Goal: Task Accomplishment & Management: Manage account settings

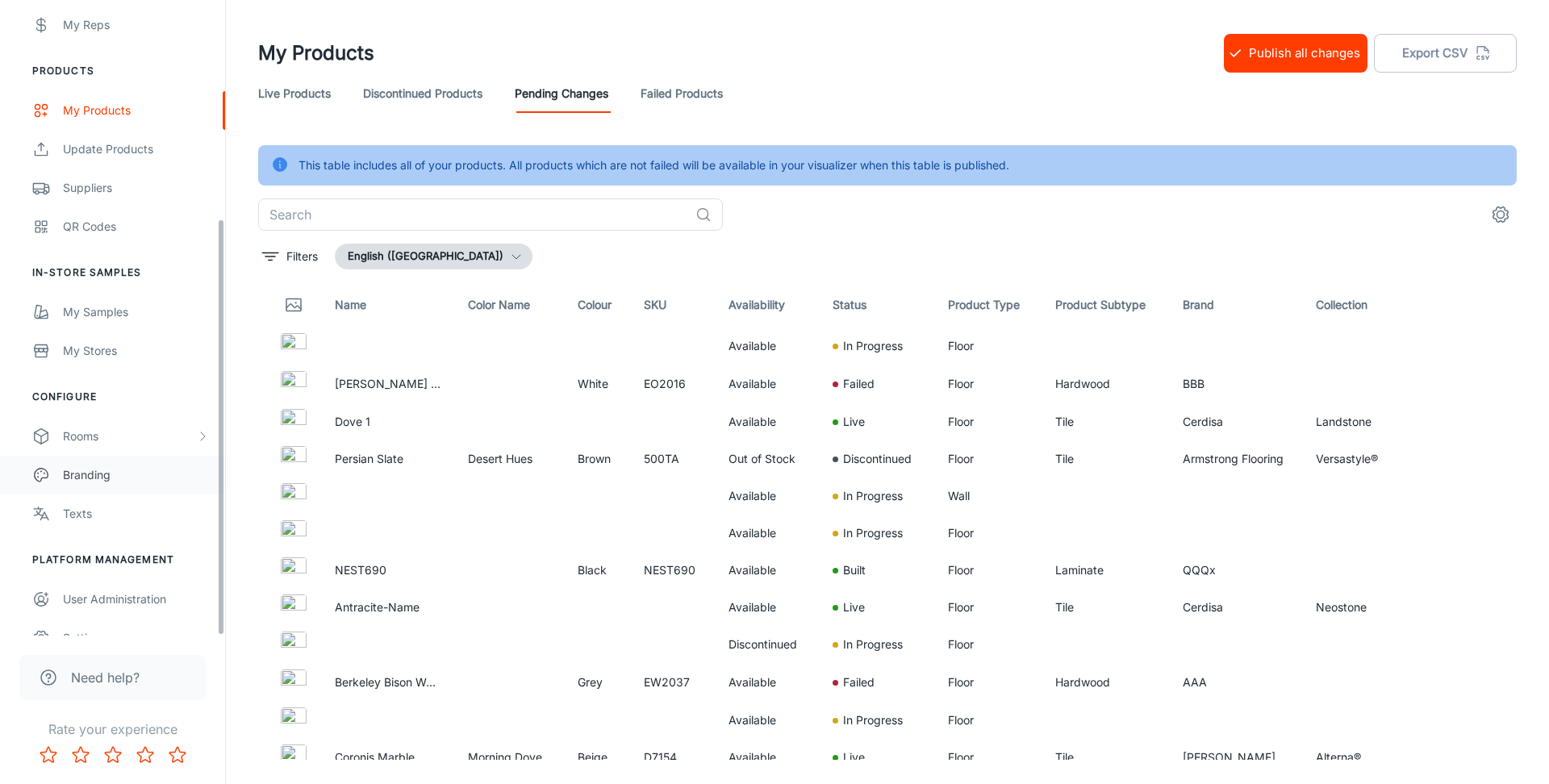
scroll to position [330, 0]
click at [142, 303] on link "My Samples" at bounding box center [112, 315] width 225 height 39
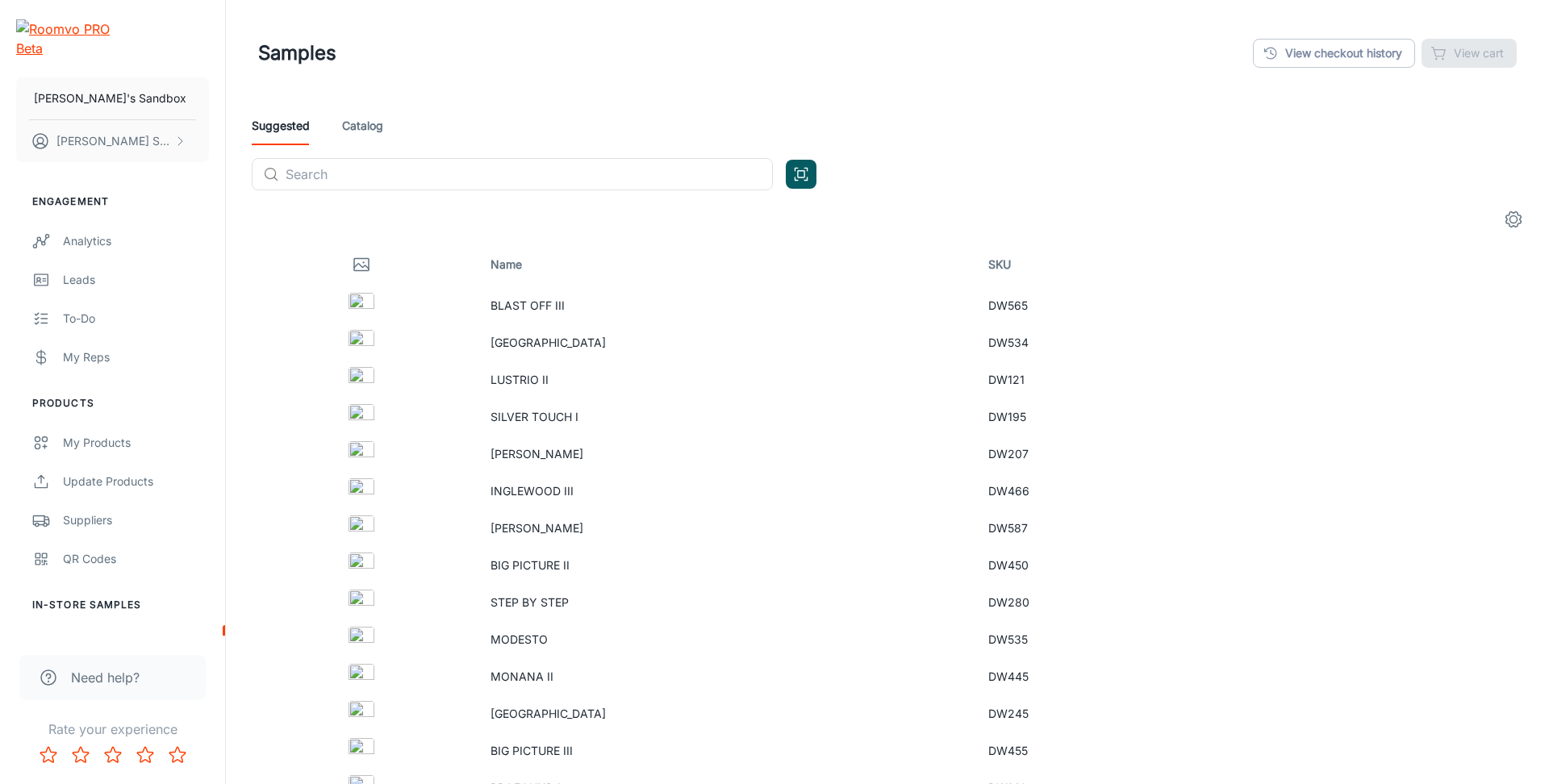
click at [1511, 221] on circle "settings" at bounding box center [1514, 220] width 7 height 7
click at [1455, 390] on li "Display Name" at bounding box center [1466, 402] width 130 height 39
checkbox input "true"
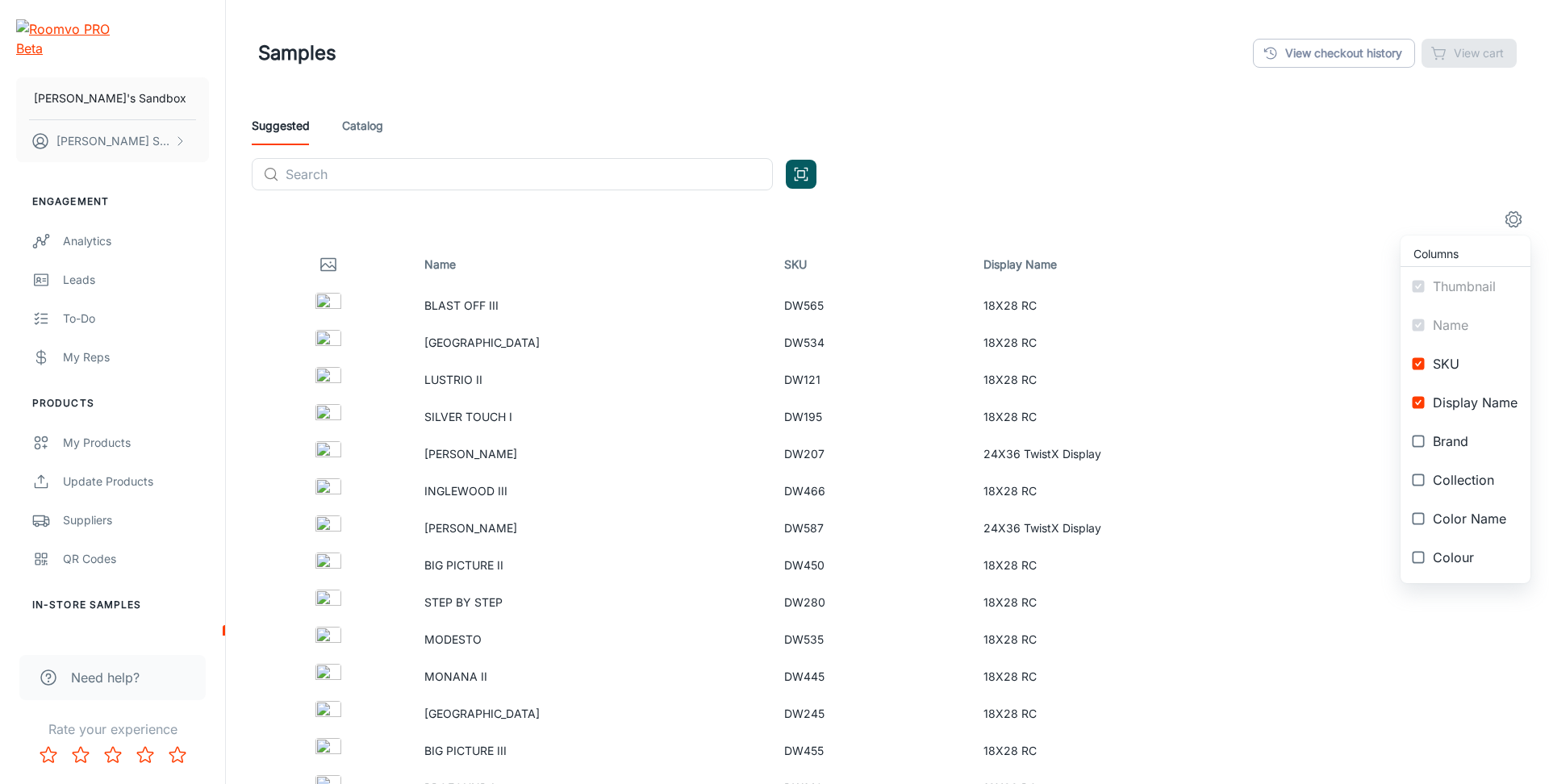
click at [1466, 433] on span "Brand" at bounding box center [1475, 441] width 84 height 19
checkbox input "true"
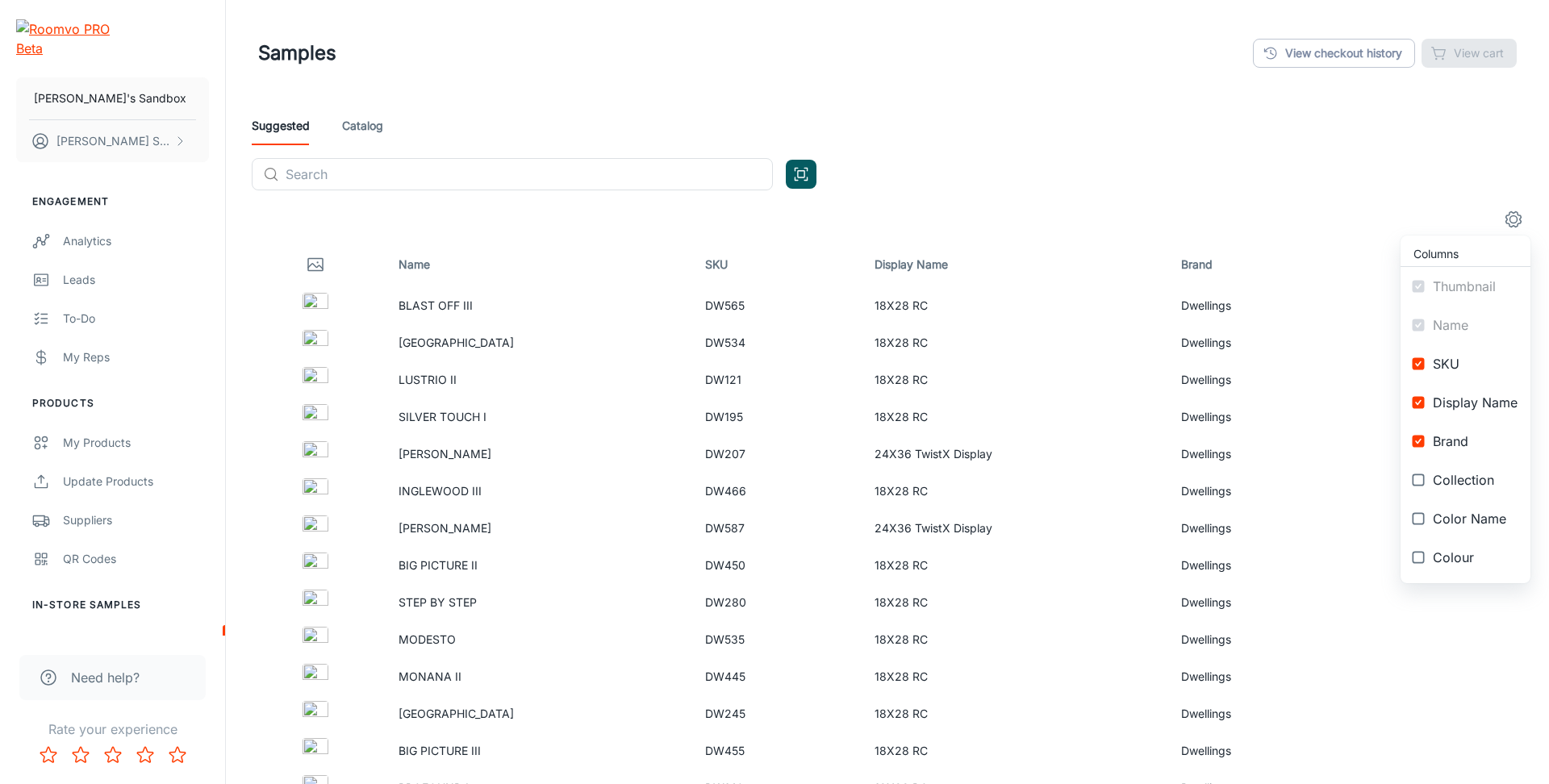
click at [1472, 488] on span "Collection" at bounding box center [1475, 479] width 84 height 19
checkbox input "true"
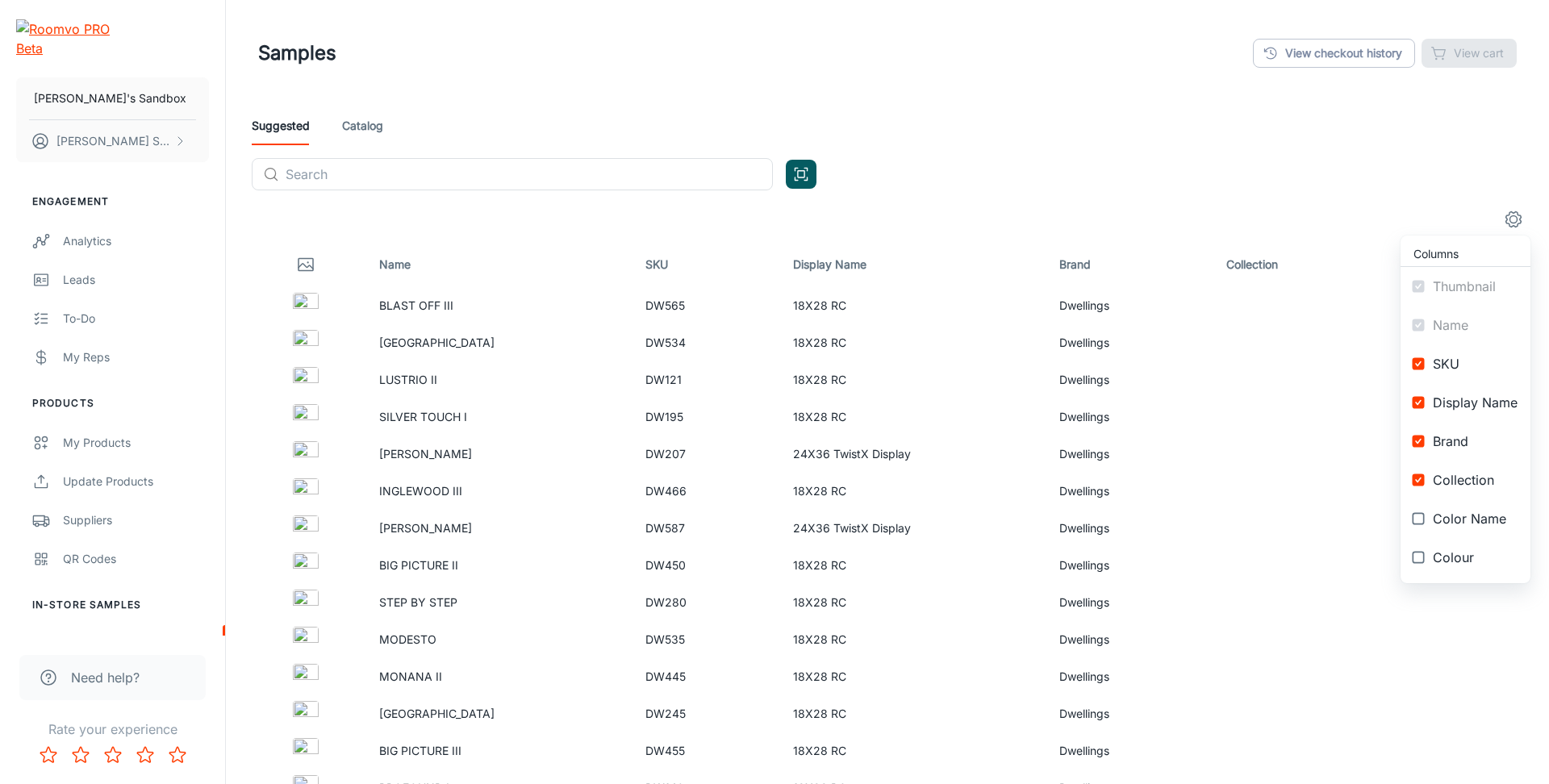
drag, startPoint x: 1475, startPoint y: 509, endPoint x: 1471, endPoint y: 547, distance: 38.2
click at [1477, 511] on span "Color Name" at bounding box center [1475, 518] width 84 height 19
checkbox input "true"
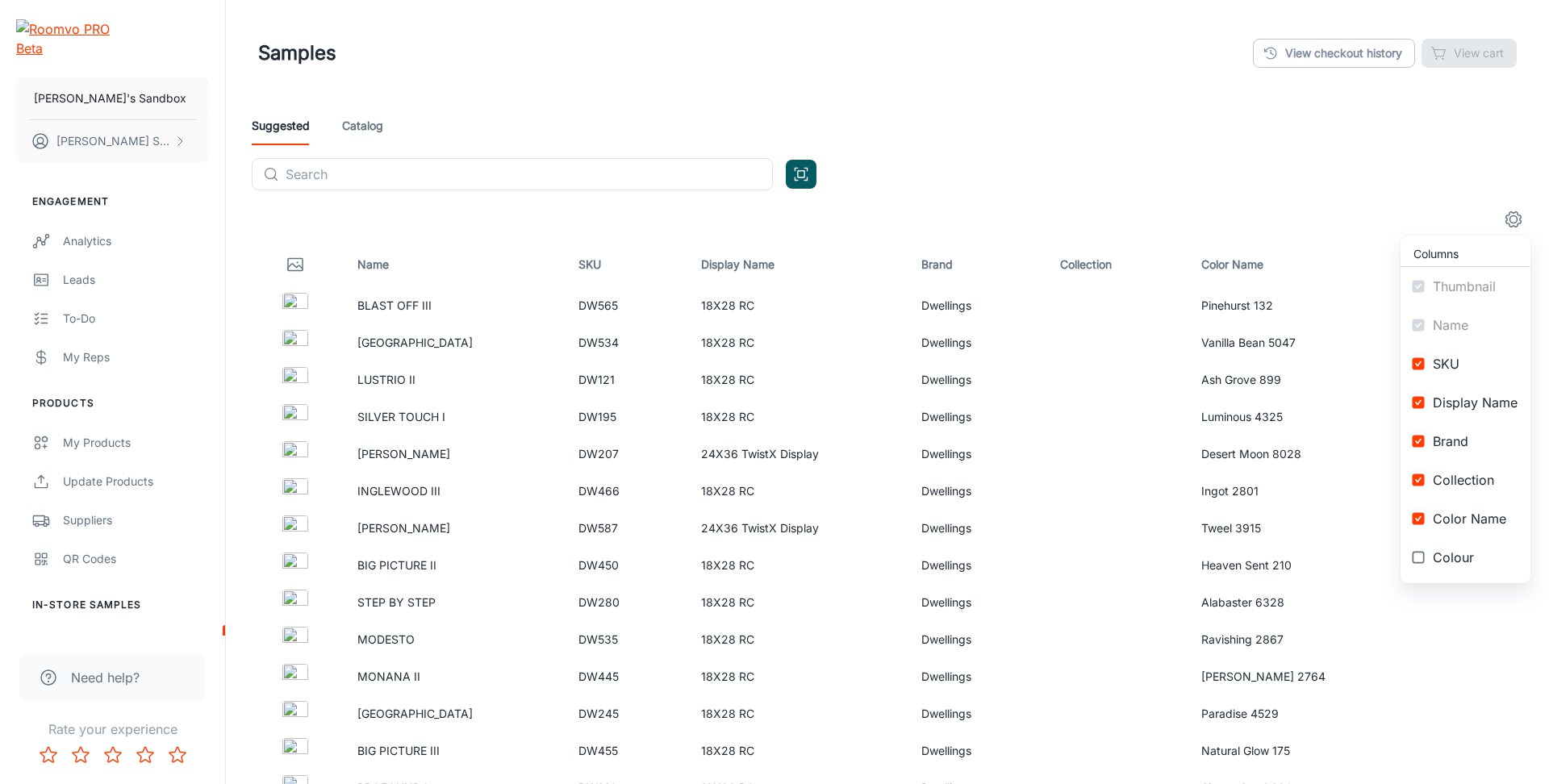
click at [1466, 563] on span "Colour" at bounding box center [1475, 557] width 84 height 19
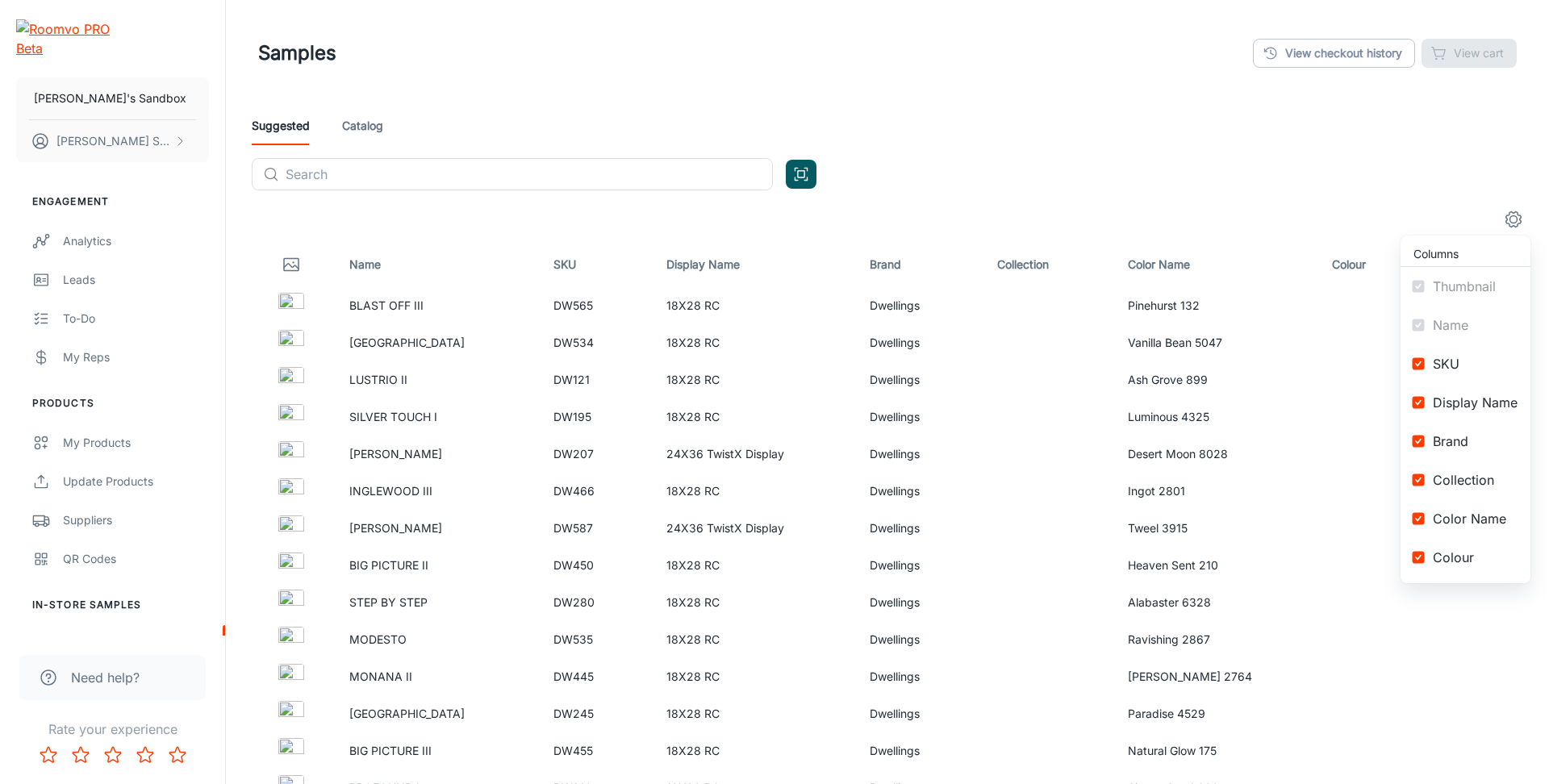
click at [1485, 550] on span "Colour" at bounding box center [1475, 557] width 84 height 19
checkbox input "false"
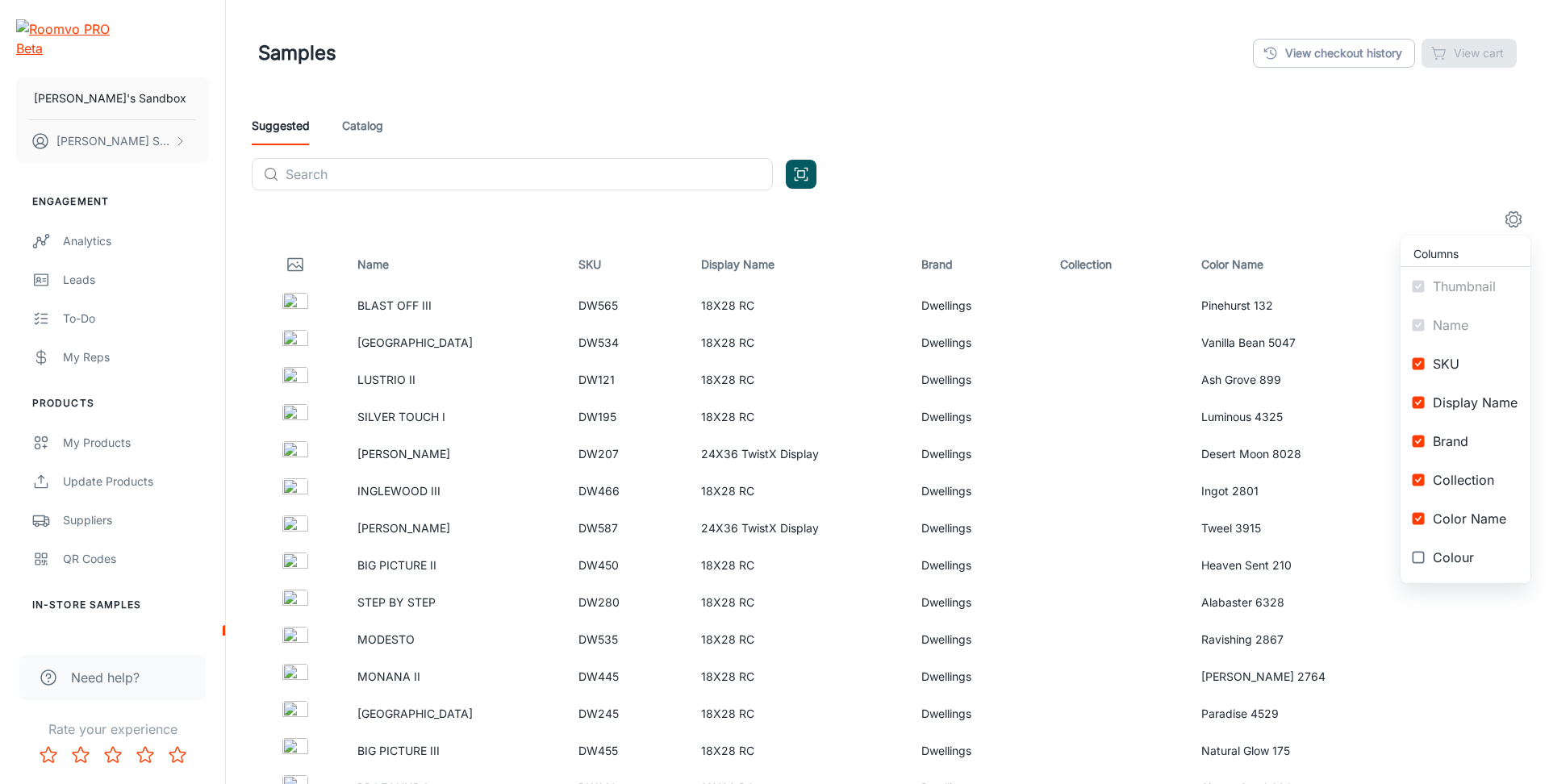
click at [1380, 169] on div at bounding box center [774, 392] width 1549 height 784
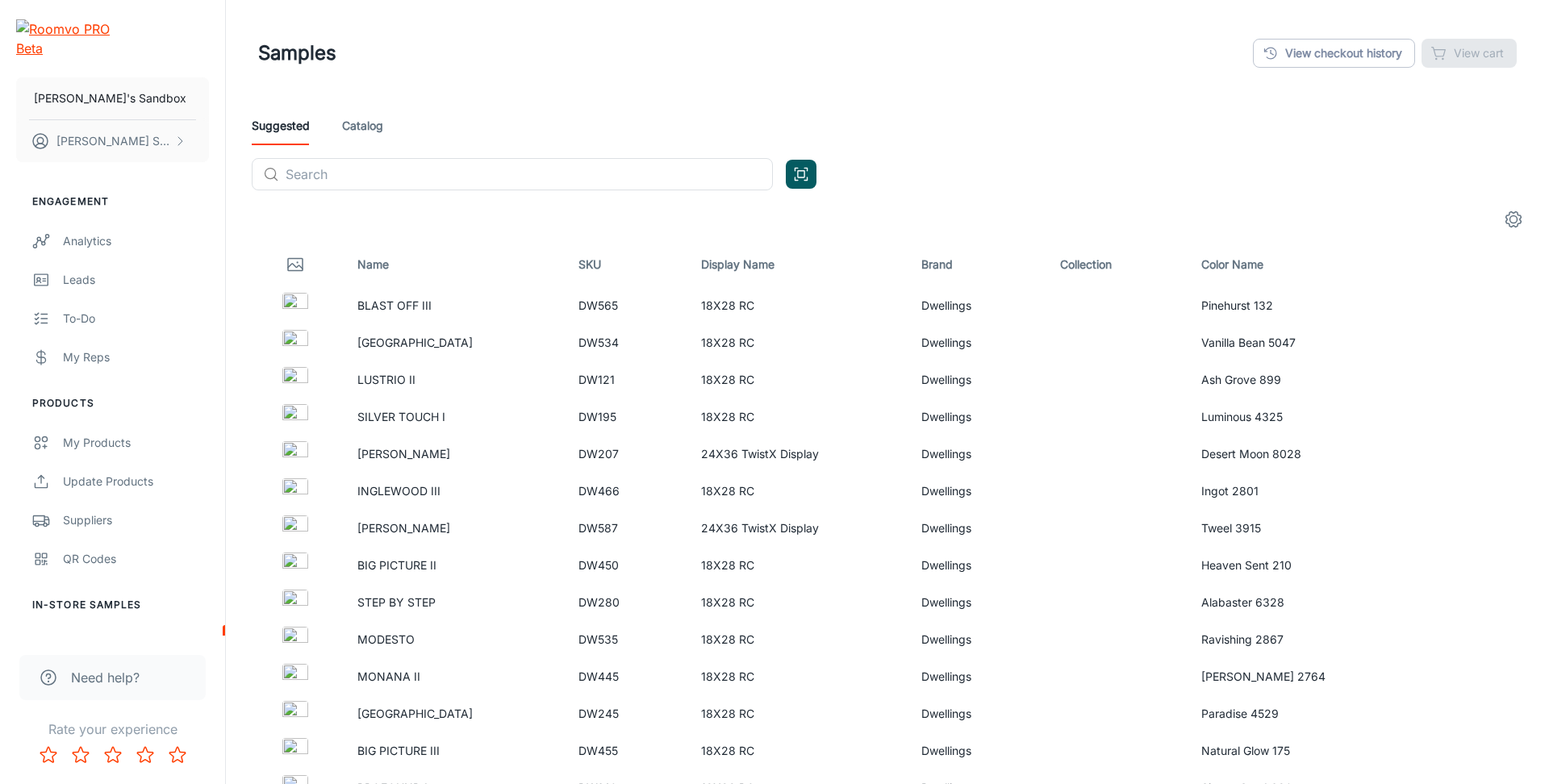
click at [370, 121] on link "Catalog" at bounding box center [362, 126] width 41 height 39
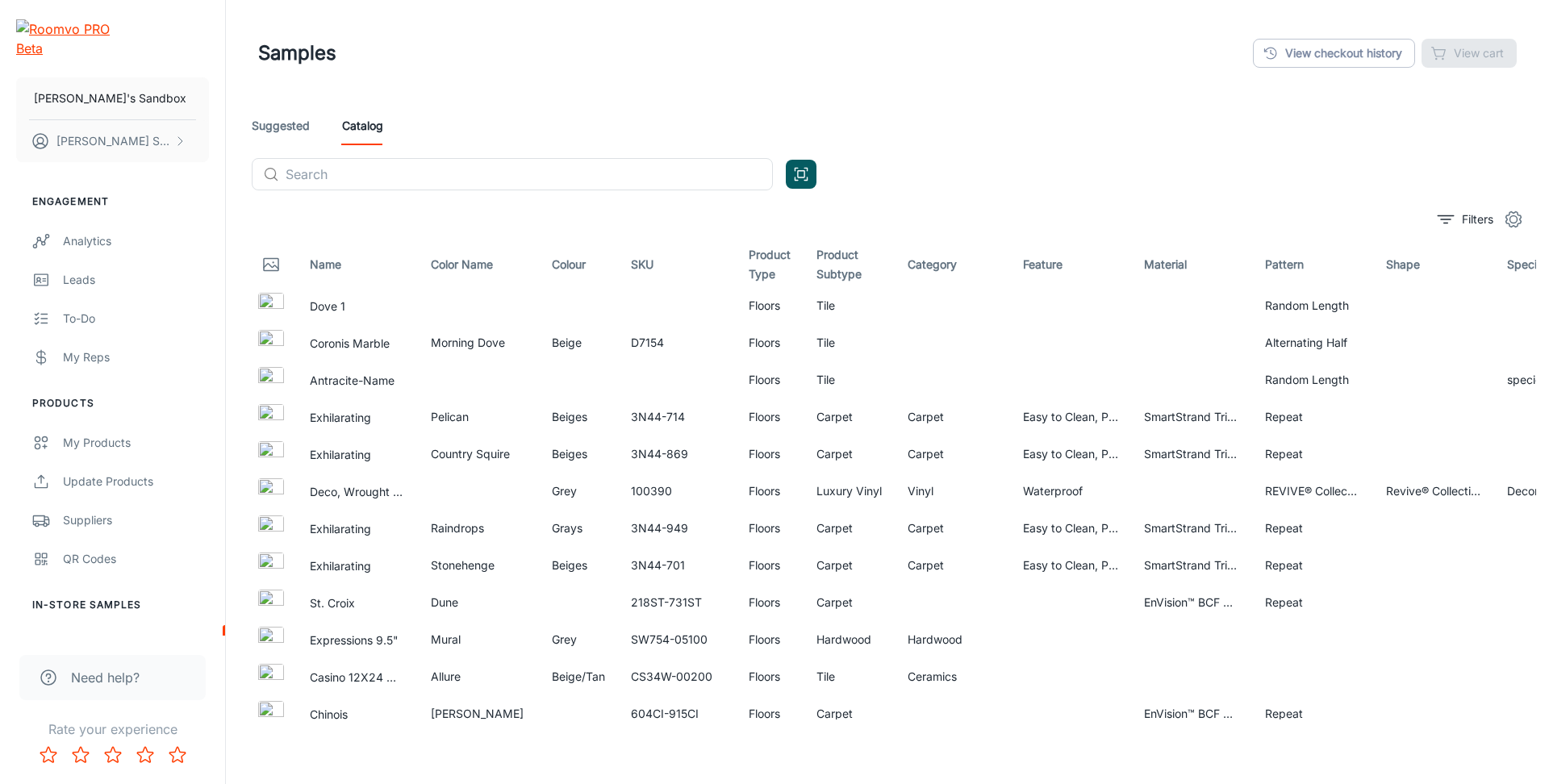
click at [1505, 218] on icon "settings" at bounding box center [1514, 219] width 19 height 19
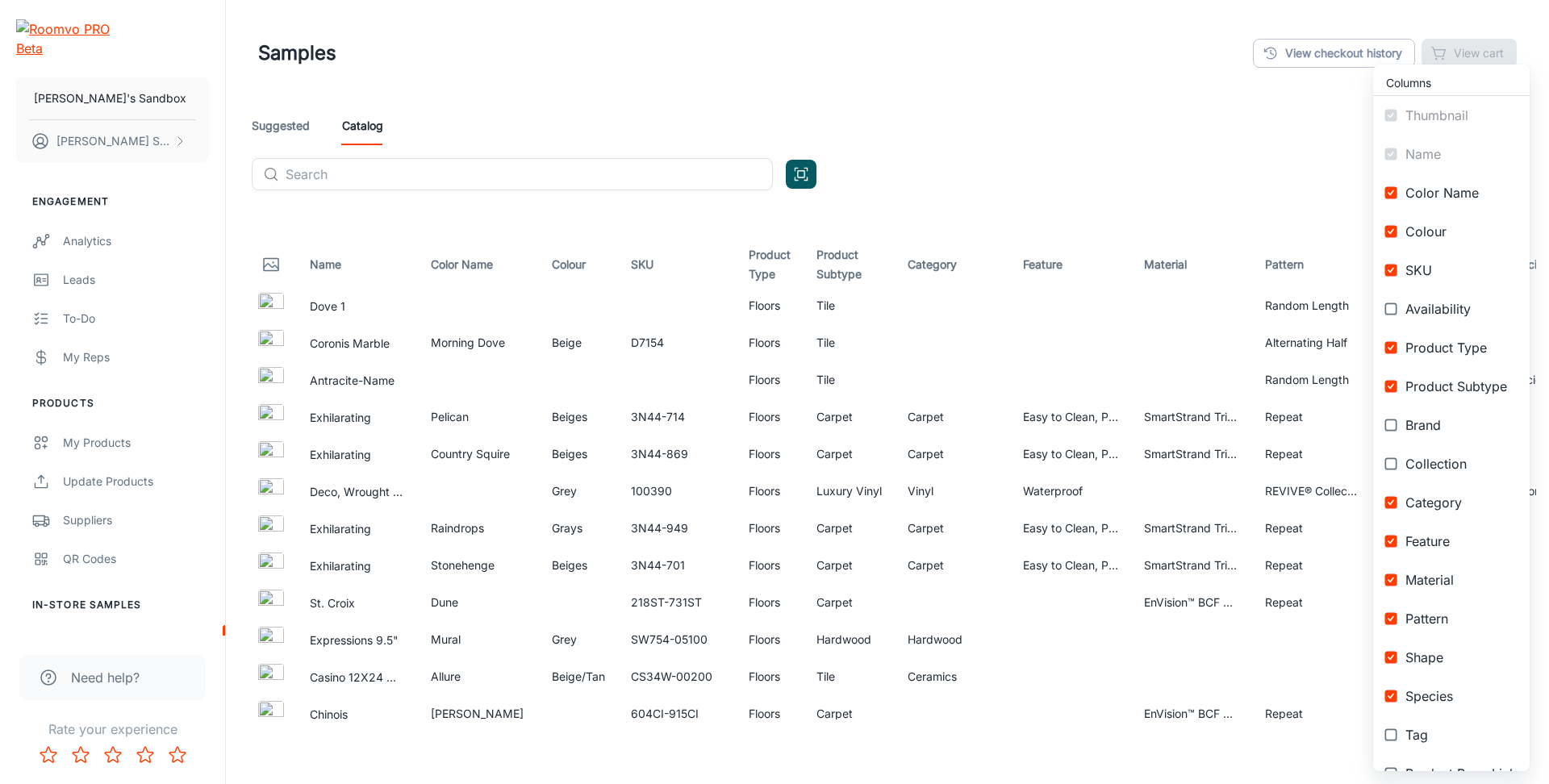
click at [1433, 664] on span "Shape" at bounding box center [1461, 657] width 111 height 19
checkbox input "false"
click at [1431, 626] on span "Pattern" at bounding box center [1461, 618] width 111 height 19
checkbox input "false"
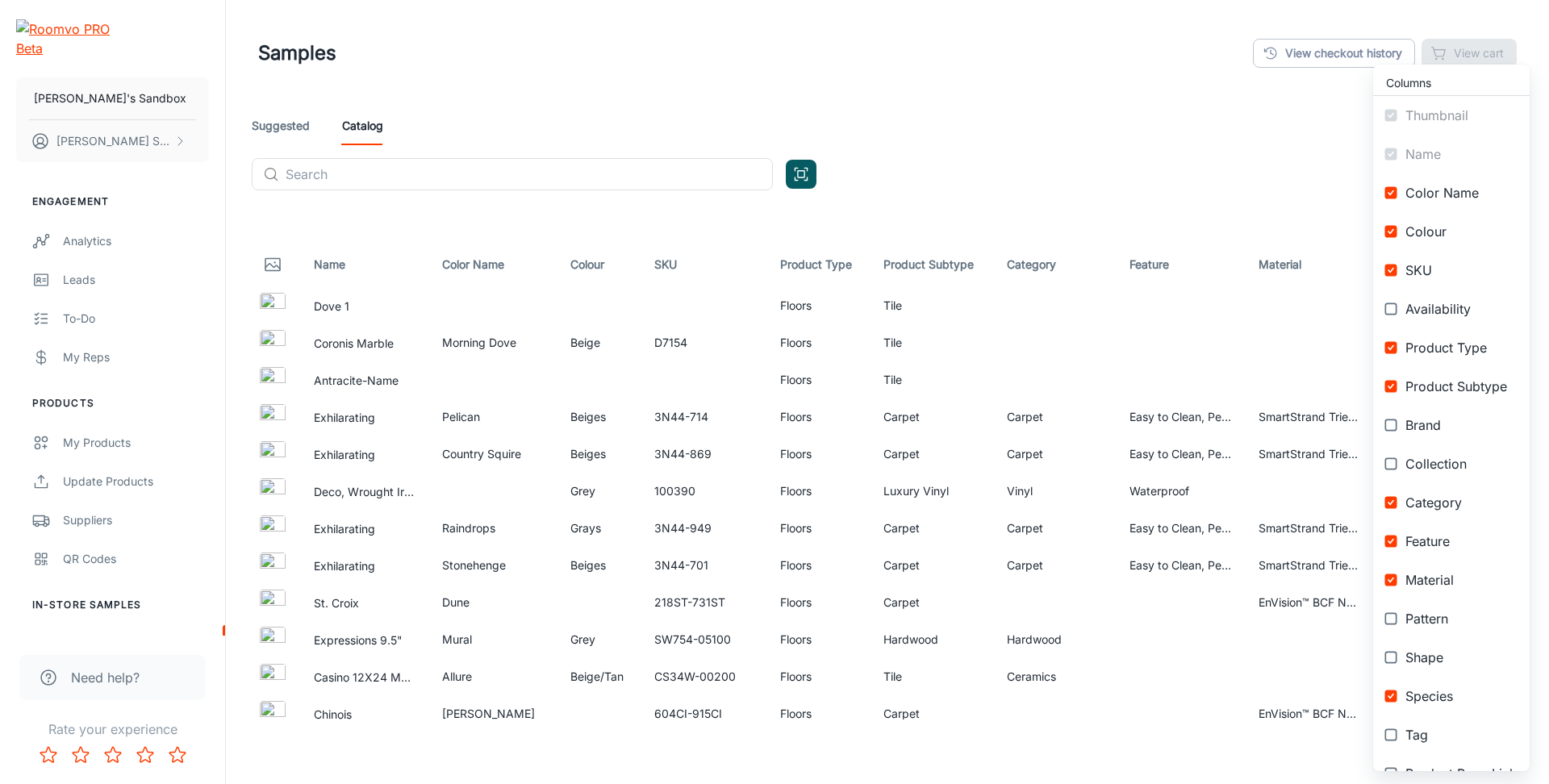
click at [1443, 707] on li "Species" at bounding box center [1451, 696] width 157 height 39
checkbox input "false"
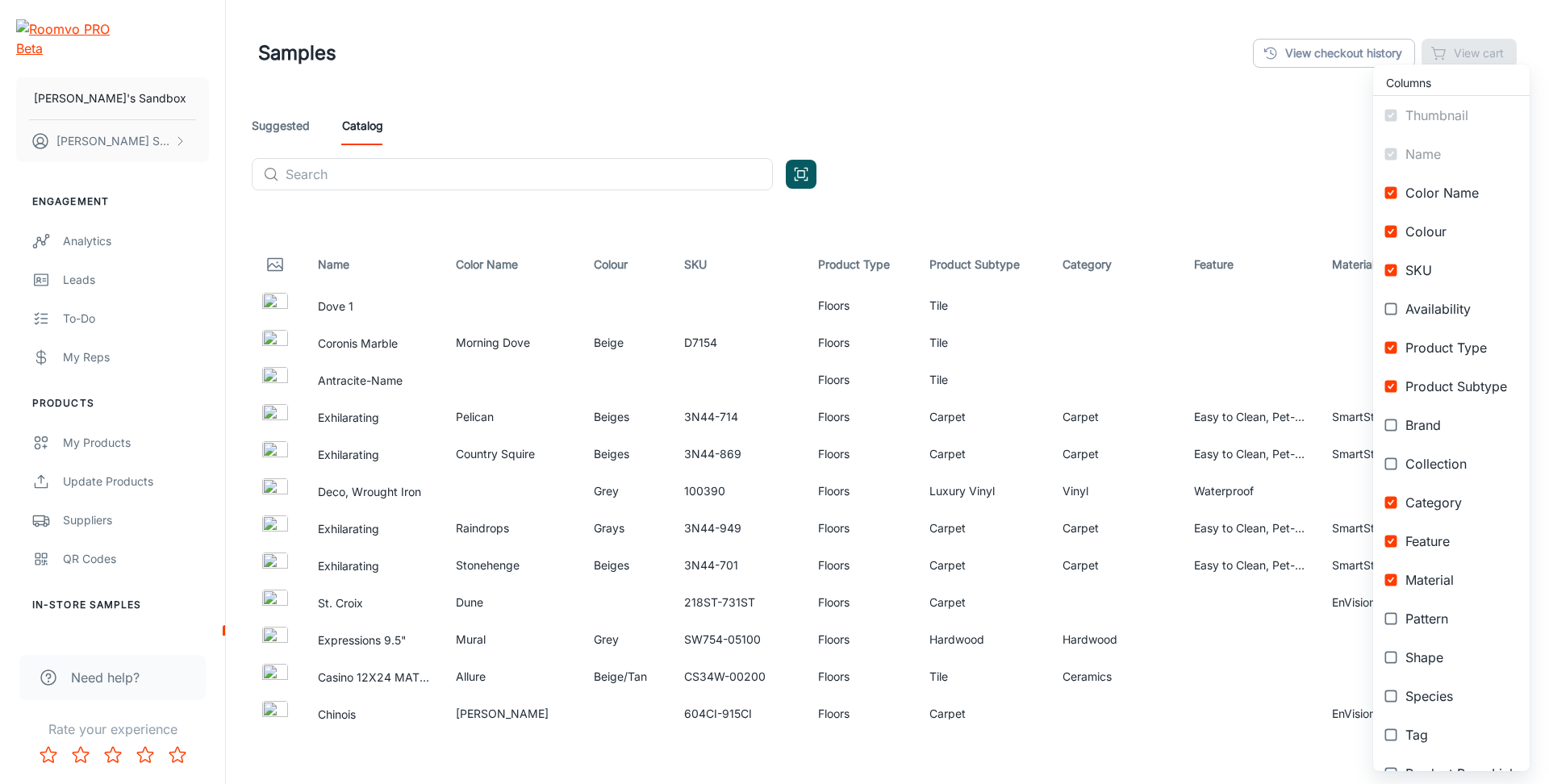
click at [1454, 465] on span "Collection" at bounding box center [1461, 463] width 111 height 19
checkbox input "true"
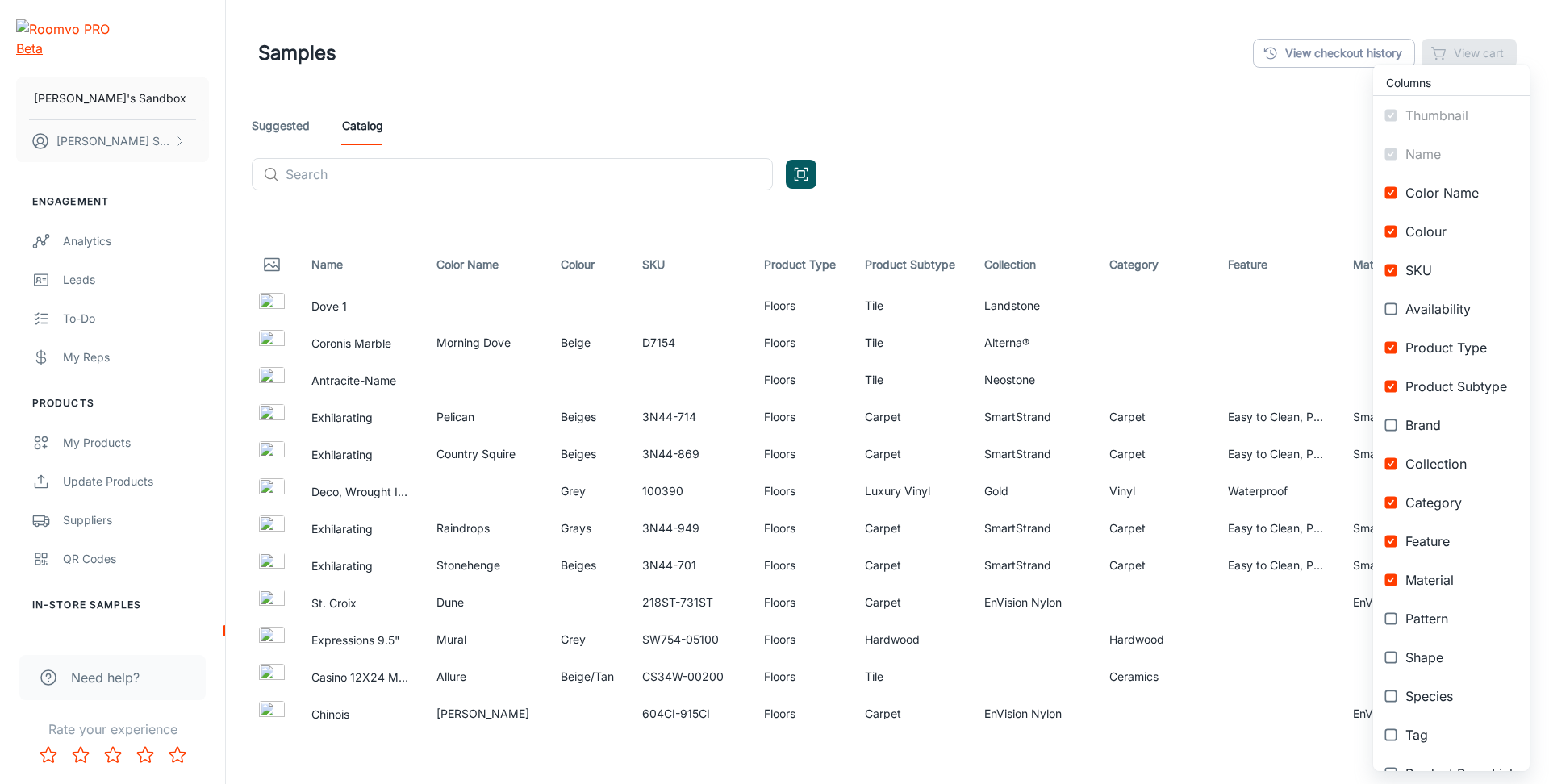
click at [1441, 420] on span "Brand" at bounding box center [1461, 424] width 111 height 19
checkbox input "true"
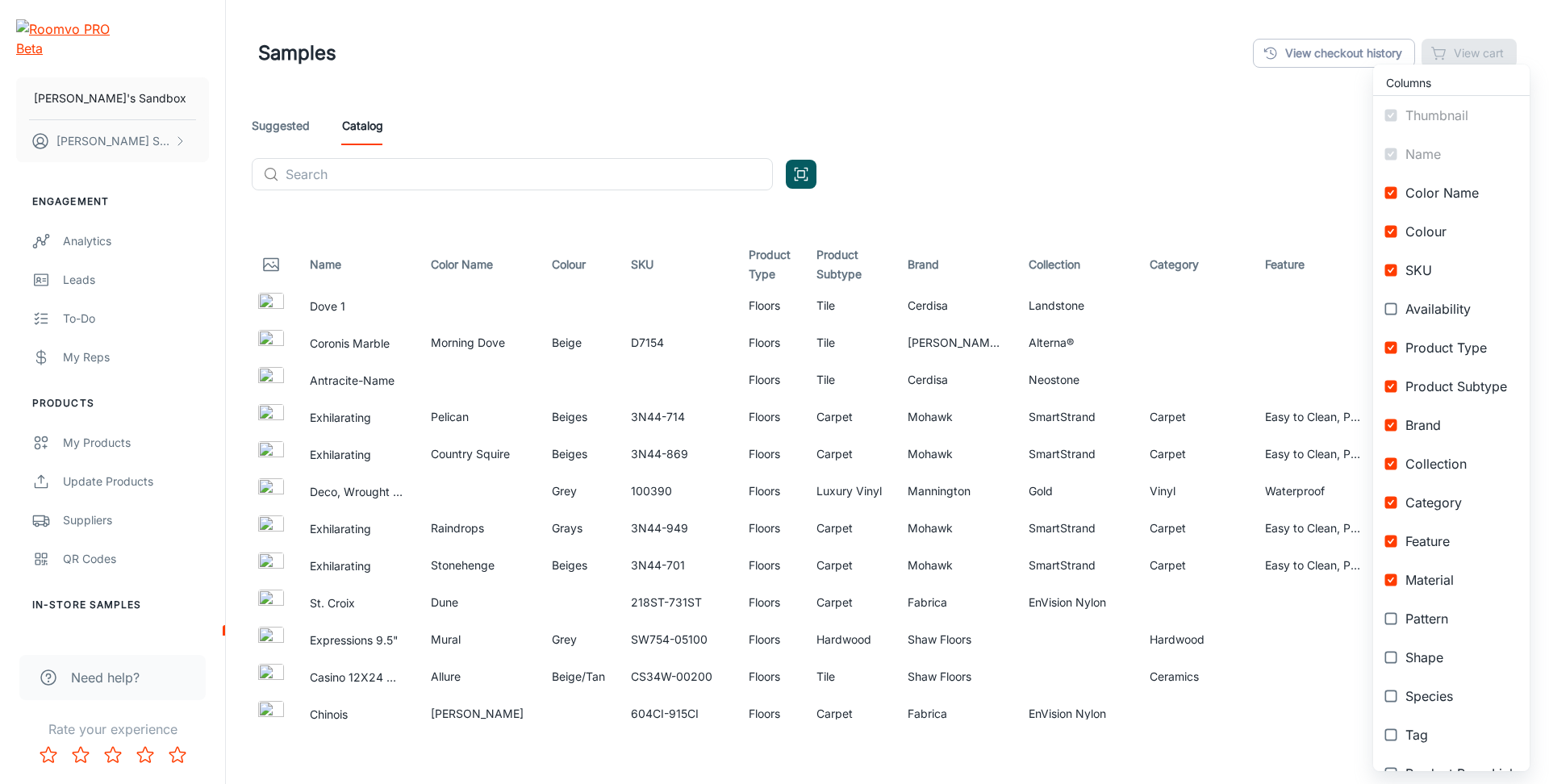
click at [1155, 131] on div at bounding box center [774, 392] width 1549 height 784
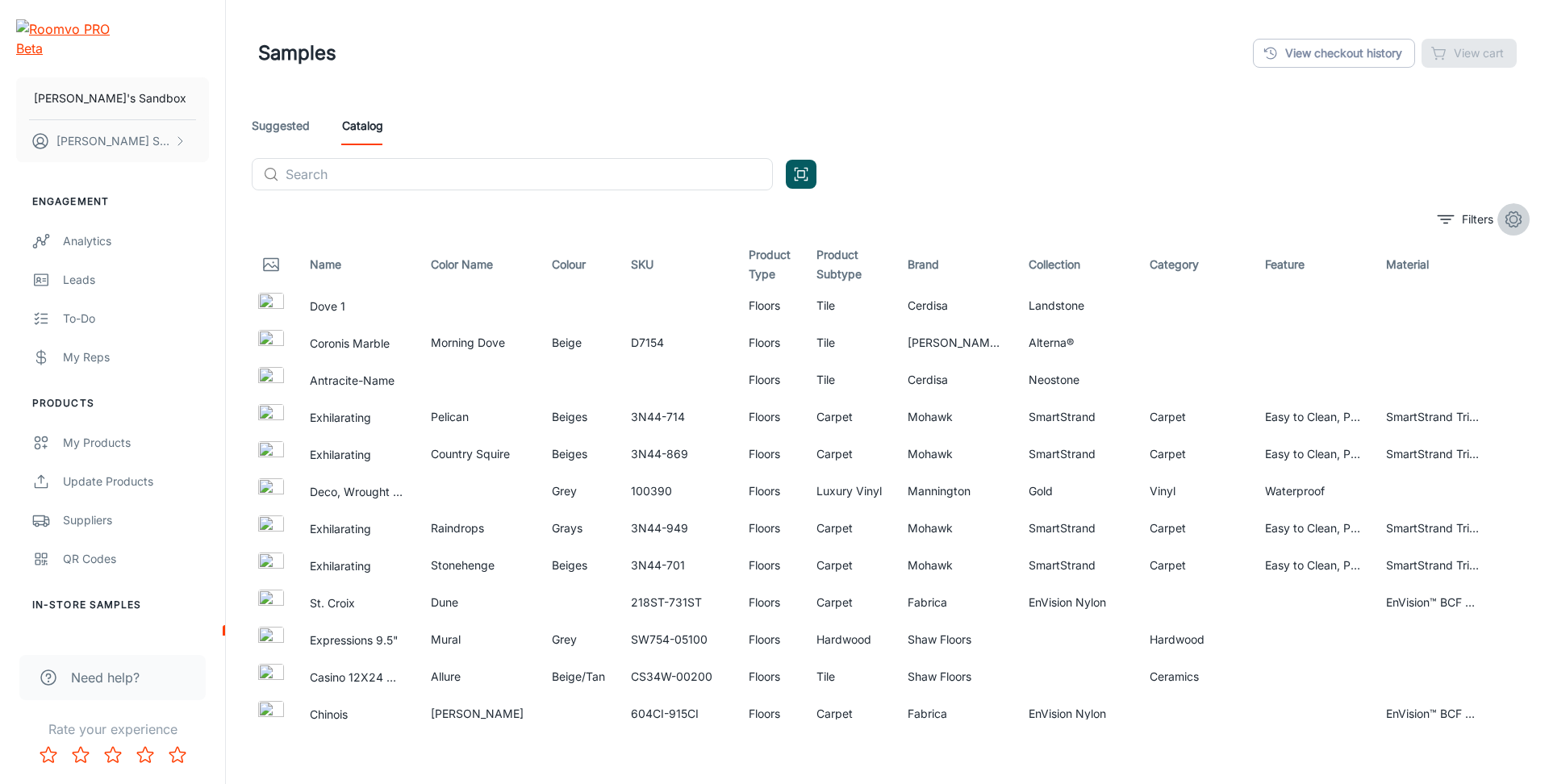
click at [1500, 215] on button "settings" at bounding box center [1514, 219] width 32 height 32
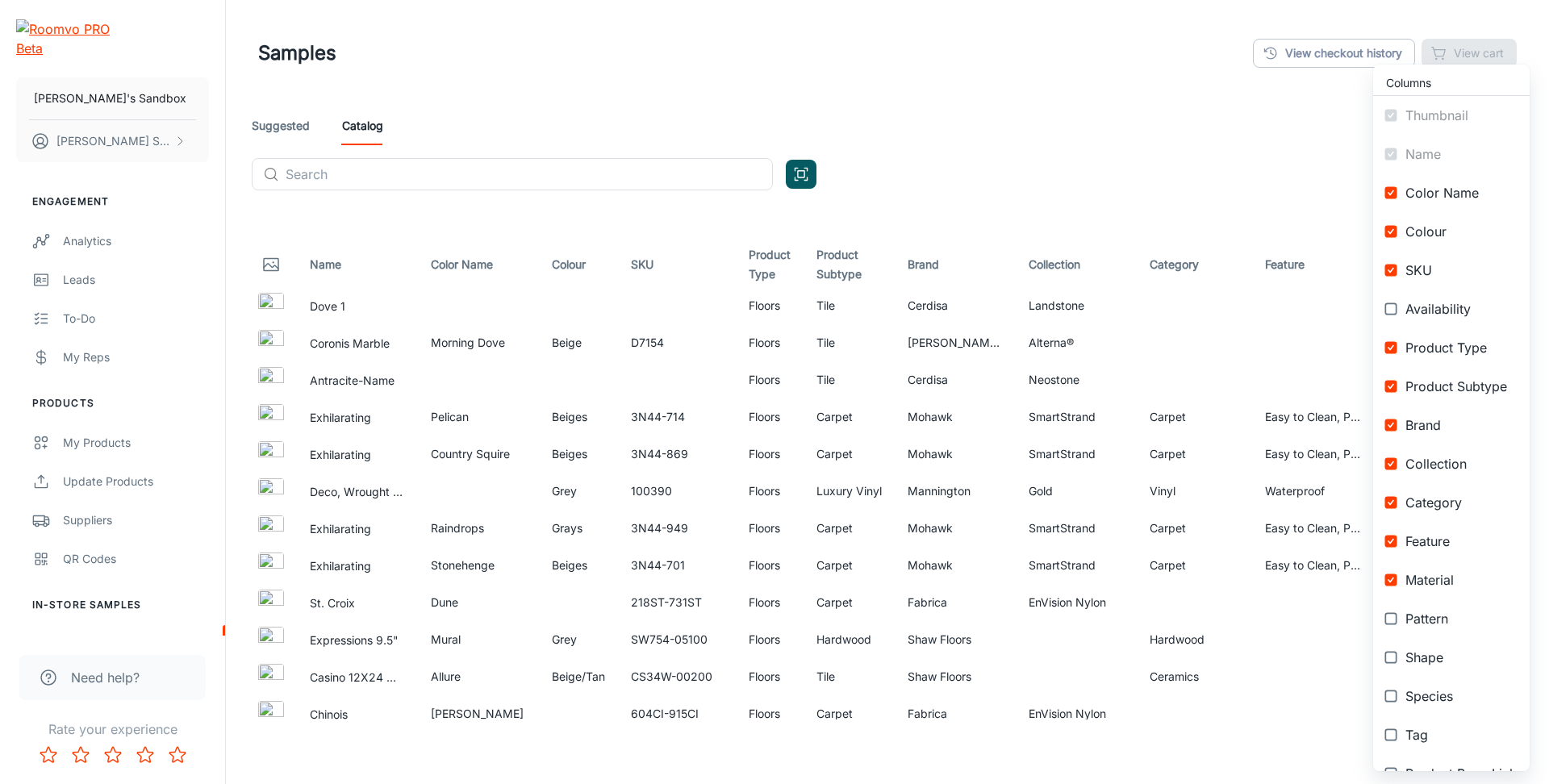
click at [1424, 420] on span "Brand" at bounding box center [1461, 424] width 111 height 19
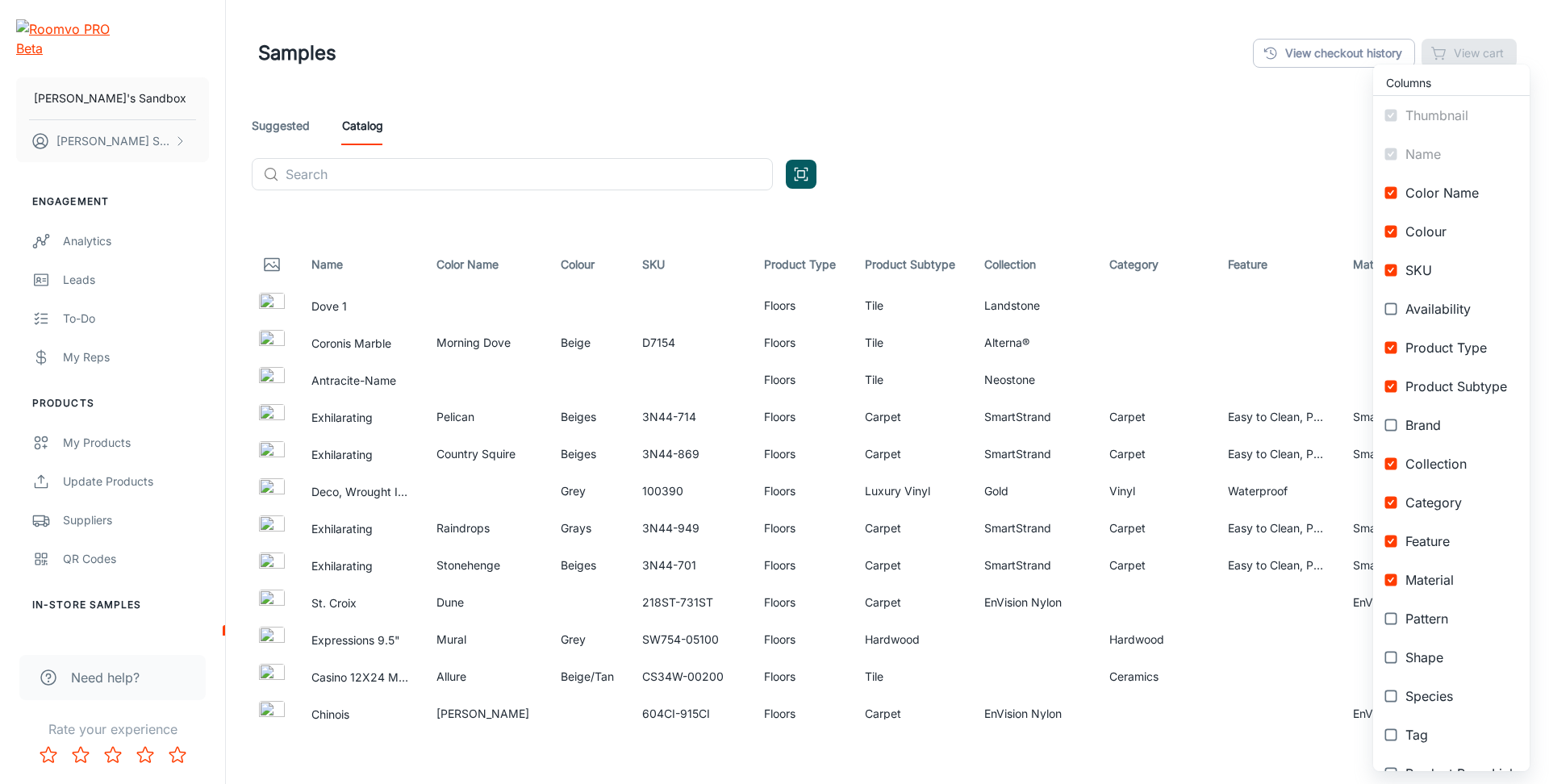
click at [1417, 424] on span "Brand" at bounding box center [1461, 424] width 111 height 19
checkbox input "true"
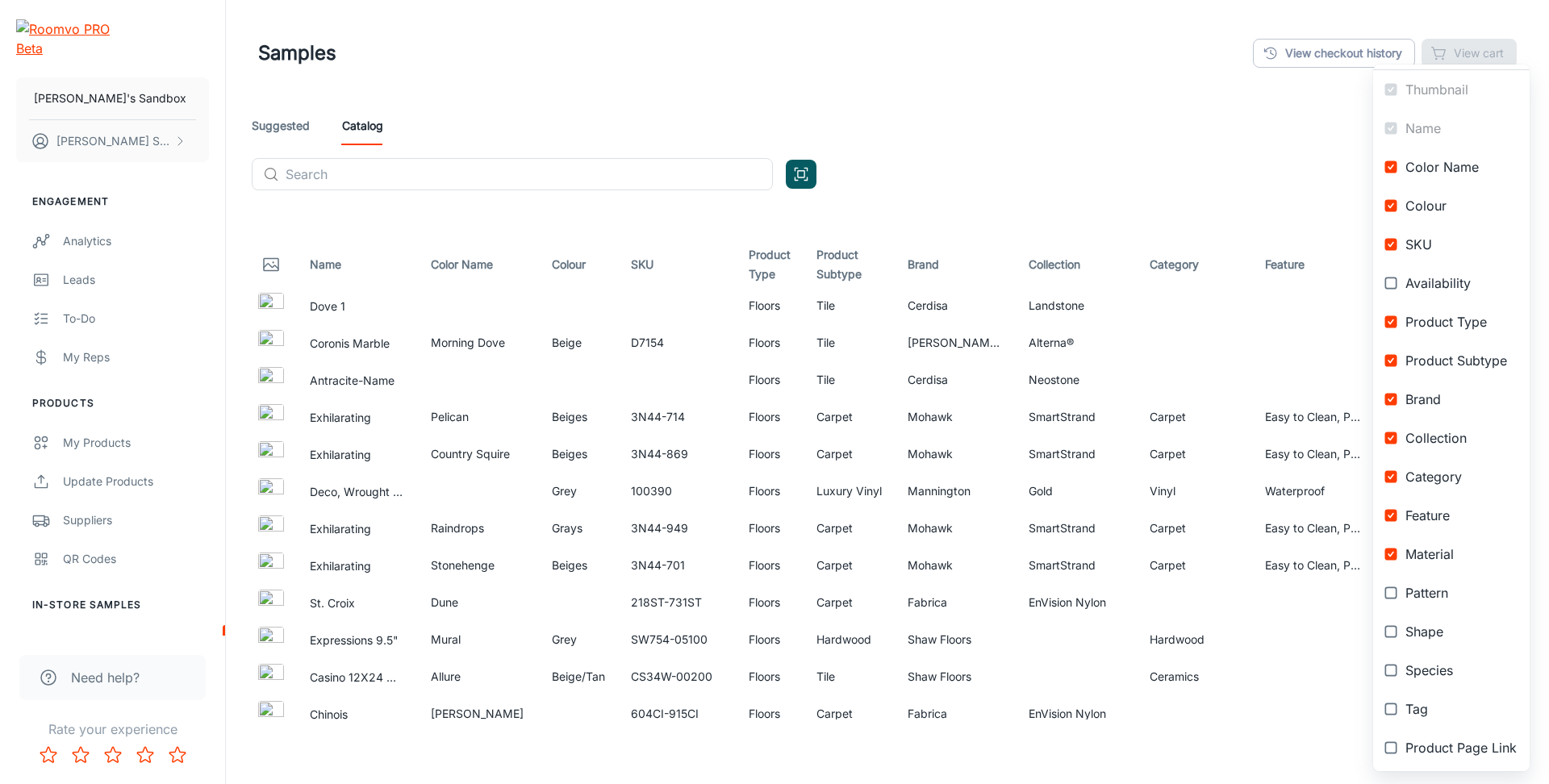
scroll to position [28, 0]
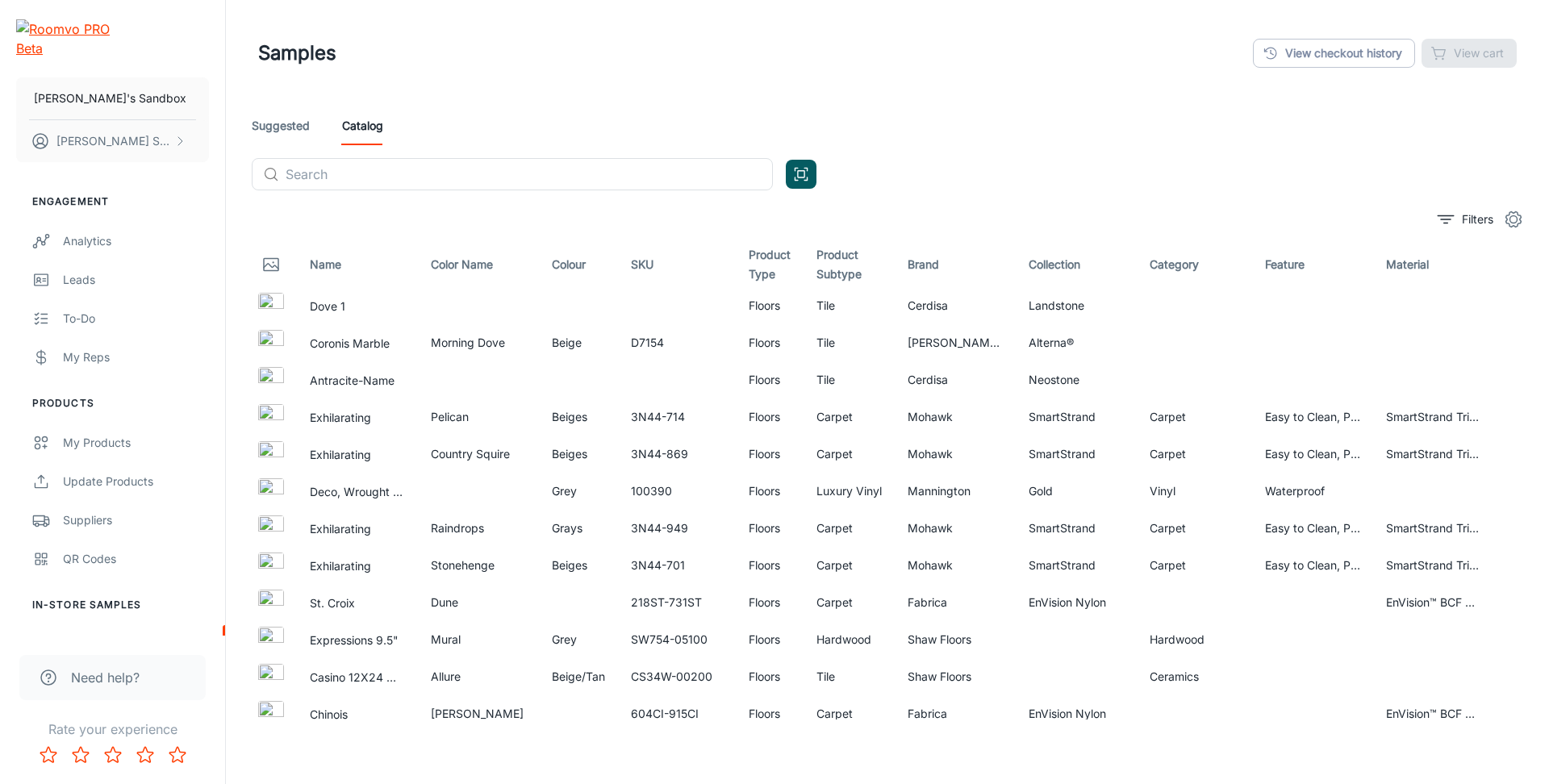
click at [1515, 218] on icon "settings" at bounding box center [1514, 219] width 19 height 19
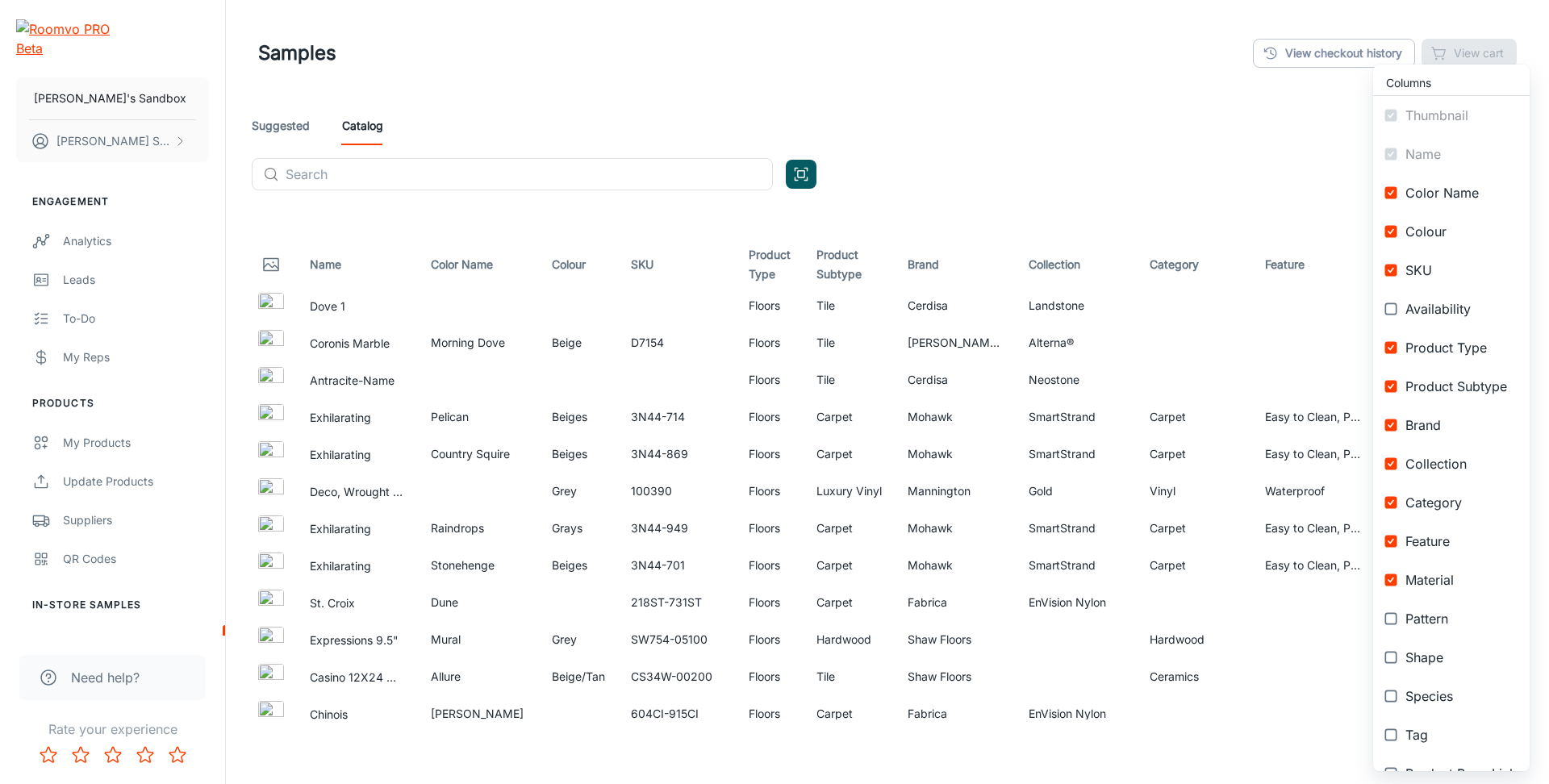
click at [1432, 426] on span "Brand" at bounding box center [1461, 424] width 111 height 19
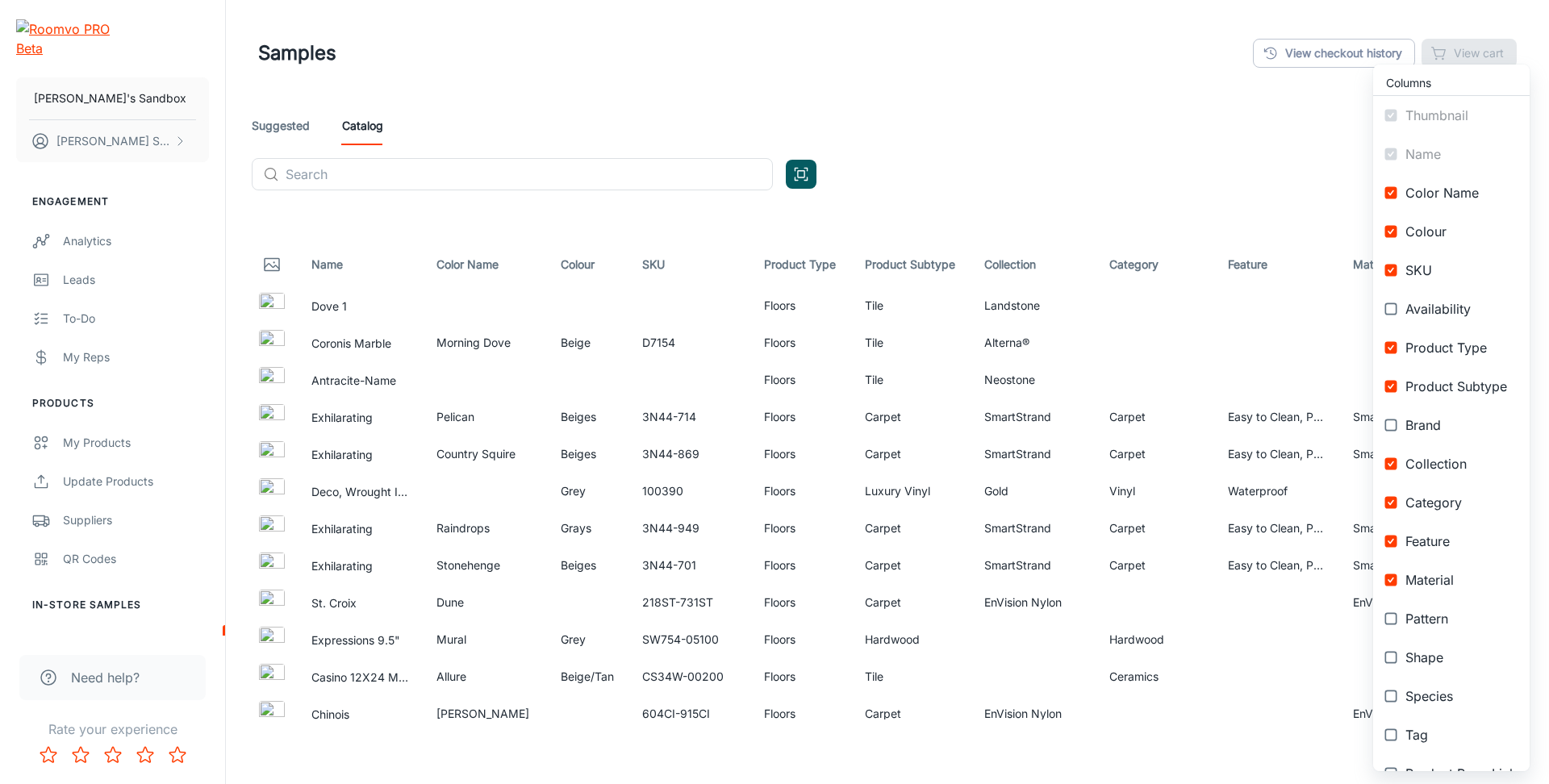
click at [1432, 424] on span "Brand" at bounding box center [1461, 424] width 111 height 19
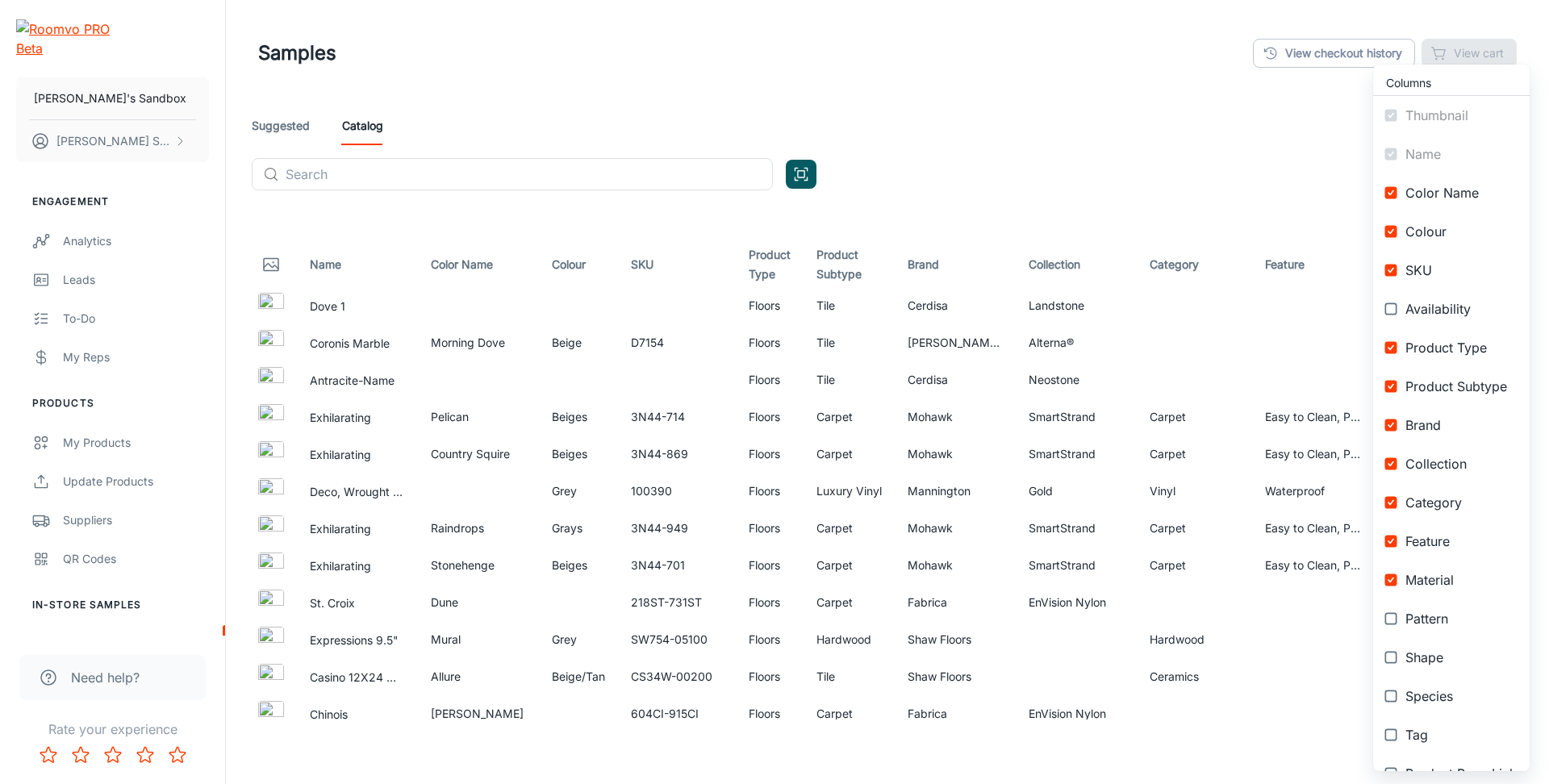
click at [1441, 425] on span "Brand" at bounding box center [1461, 424] width 111 height 19
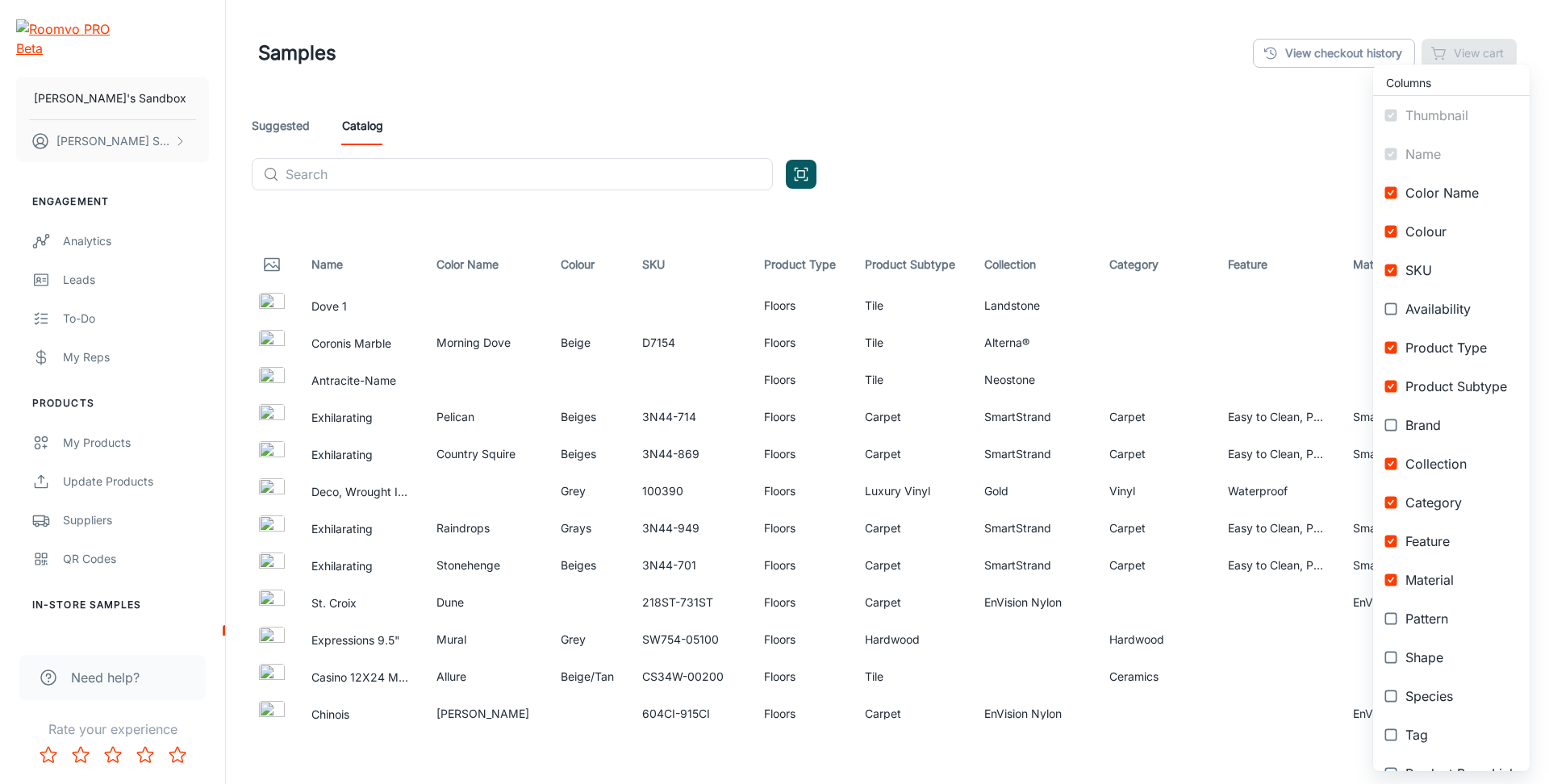
click at [1443, 424] on span "Brand" at bounding box center [1461, 424] width 111 height 19
checkbox input "true"
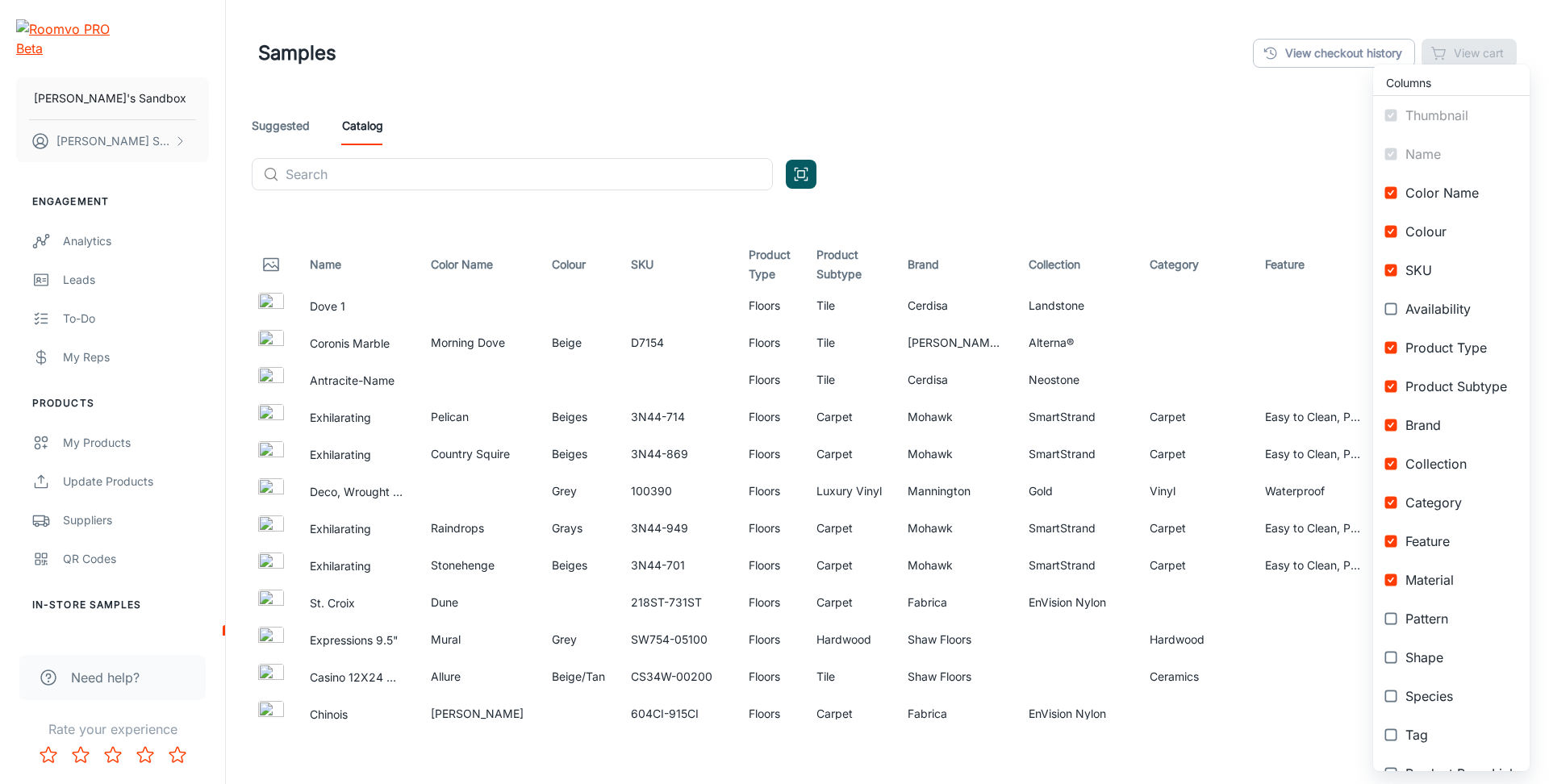
click at [1260, 190] on div at bounding box center [774, 392] width 1549 height 784
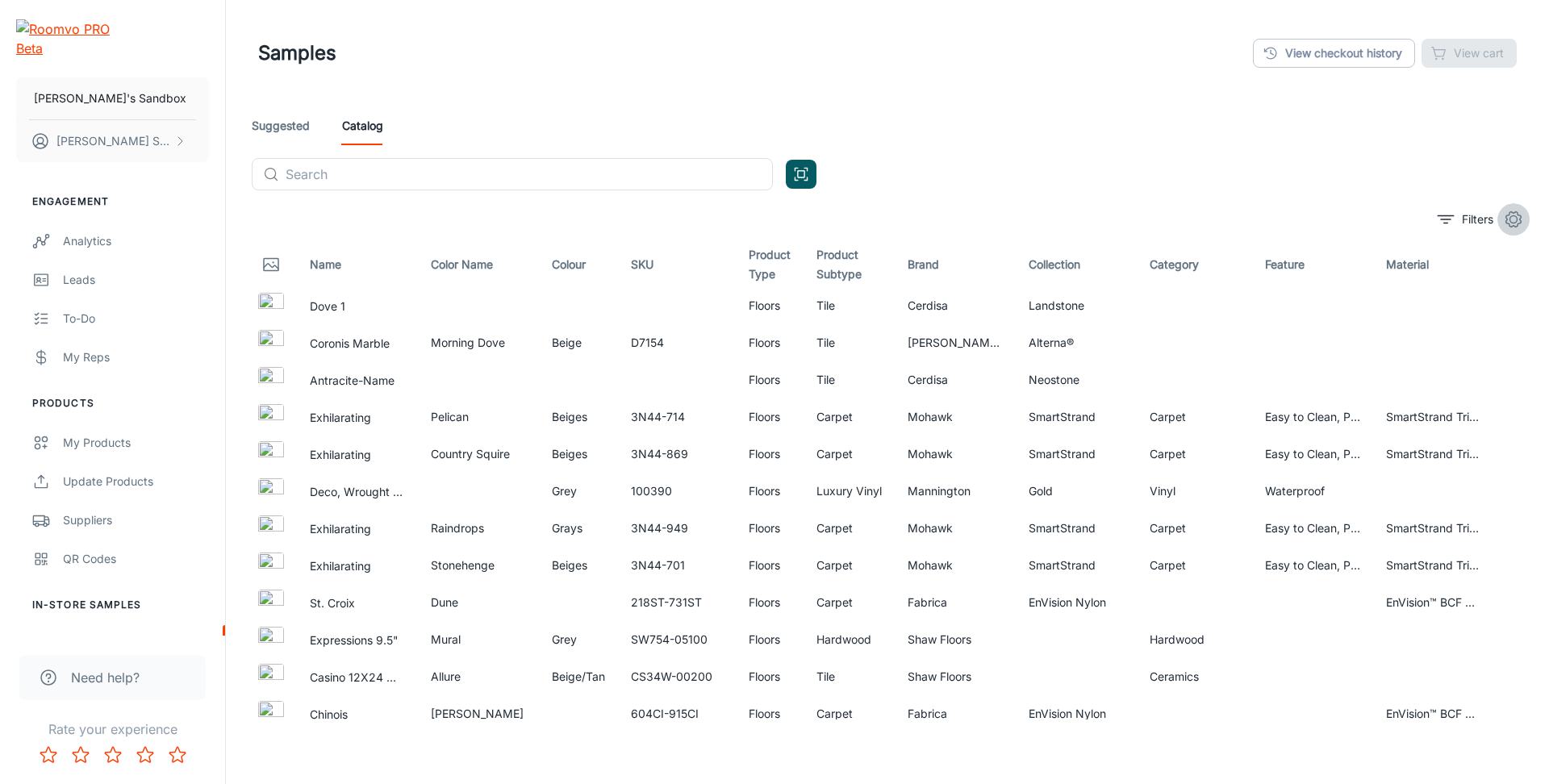
click at [1510, 215] on icon "settings" at bounding box center [1514, 220] width 16 height 16
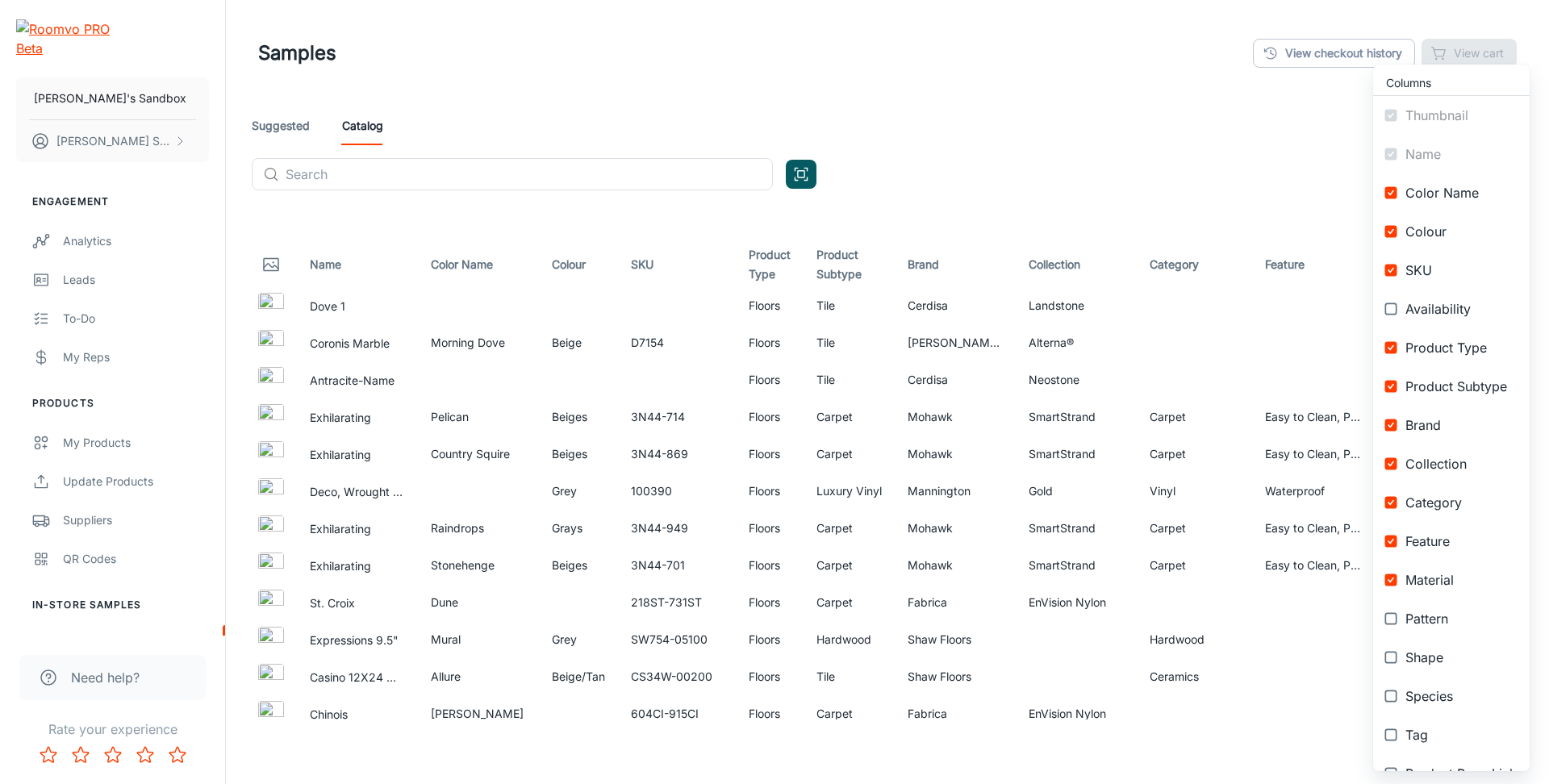
click at [1425, 426] on span "Brand" at bounding box center [1461, 424] width 111 height 19
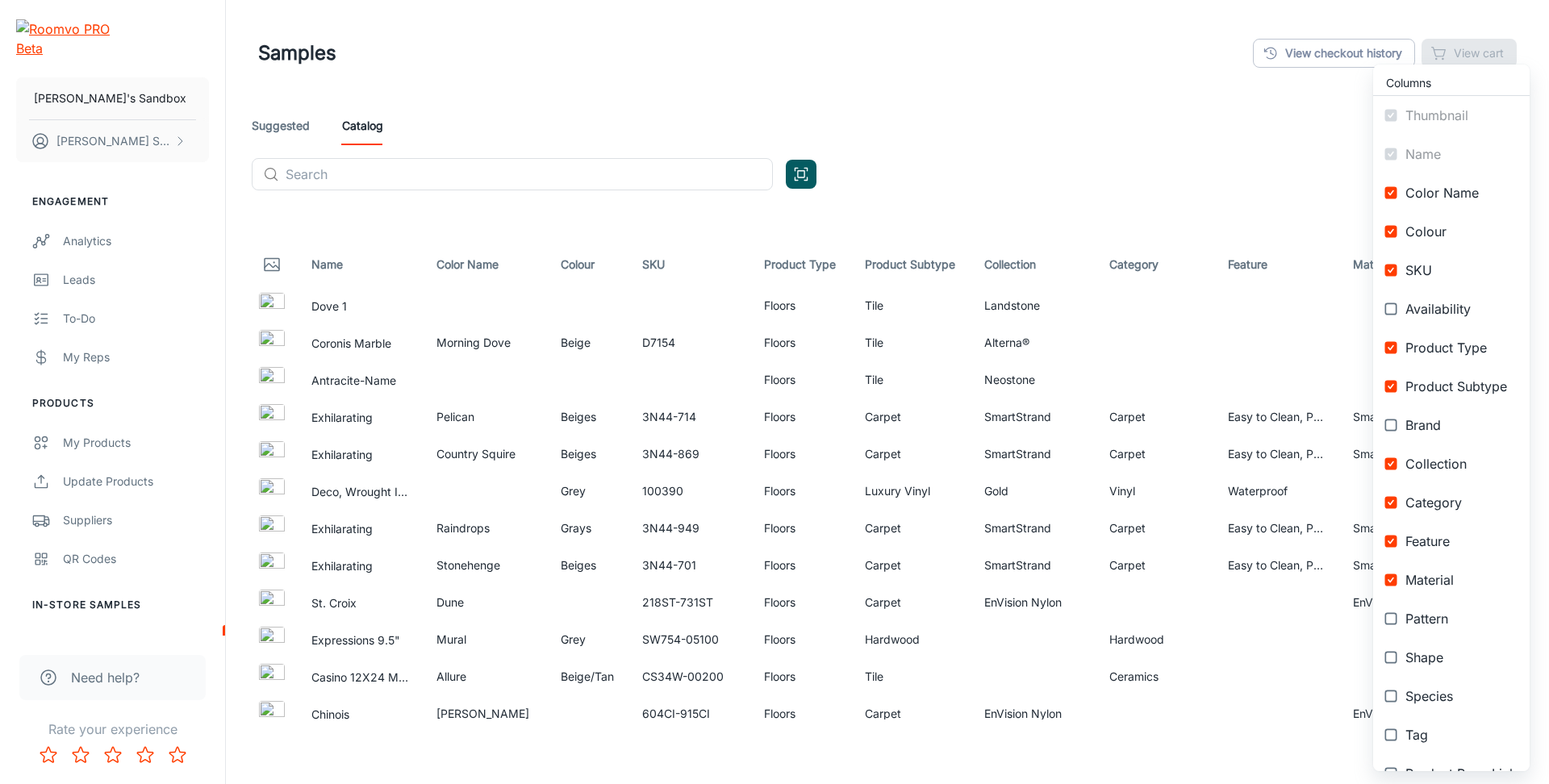
click at [1425, 426] on span "Brand" at bounding box center [1461, 424] width 111 height 19
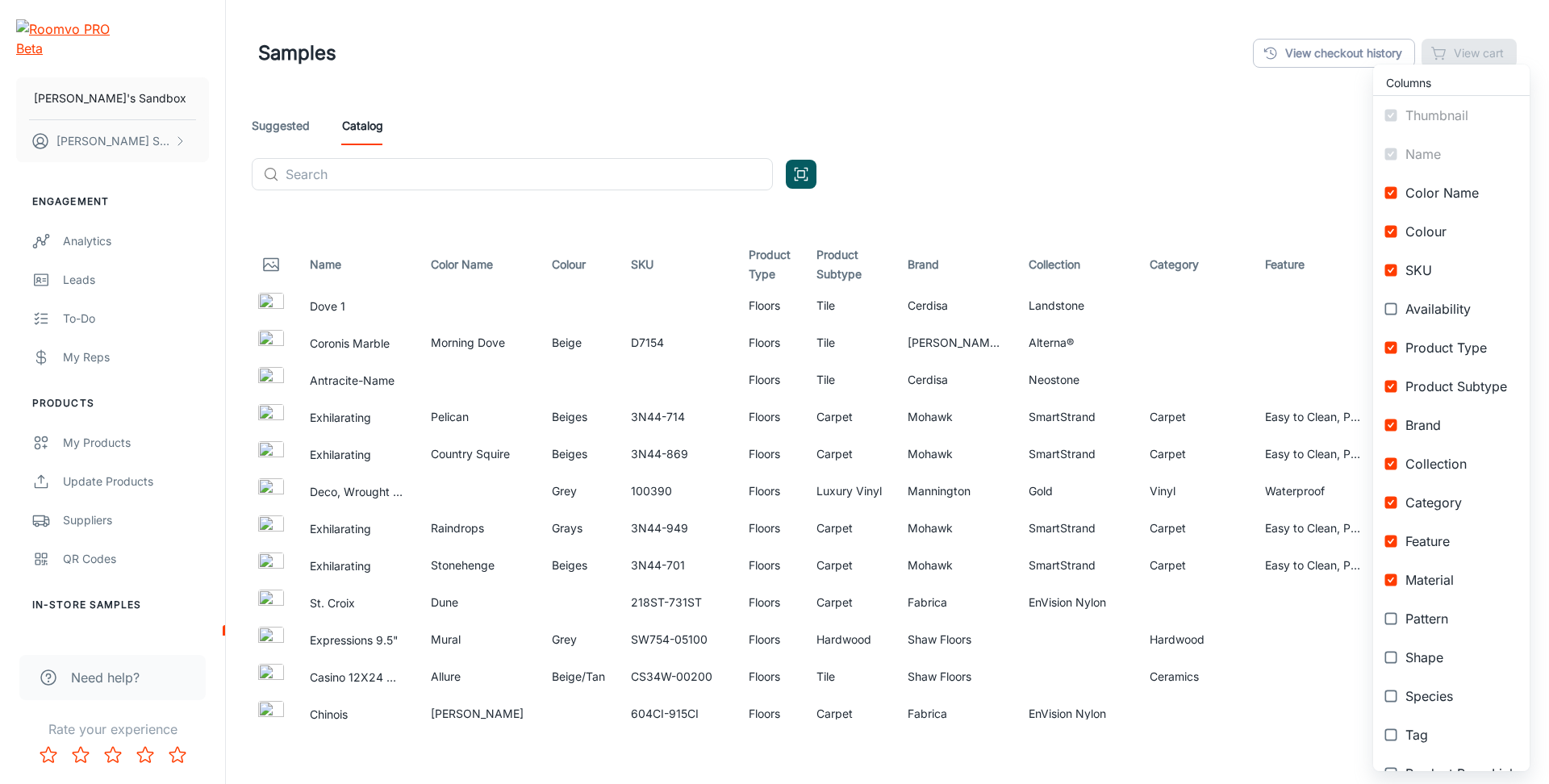
click at [1453, 432] on span "Brand" at bounding box center [1461, 424] width 111 height 19
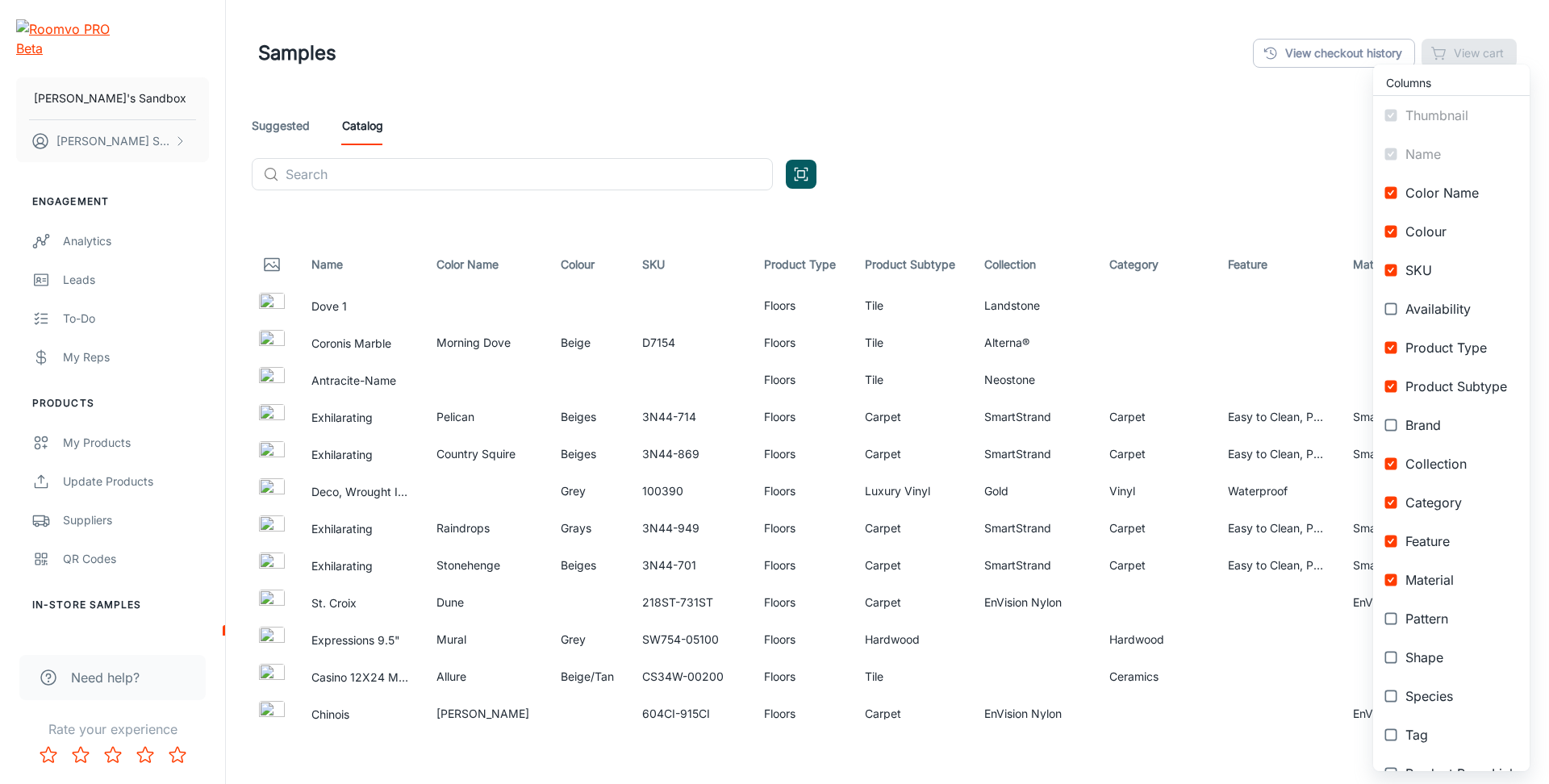
click at [1453, 432] on span "Brand" at bounding box center [1461, 424] width 111 height 19
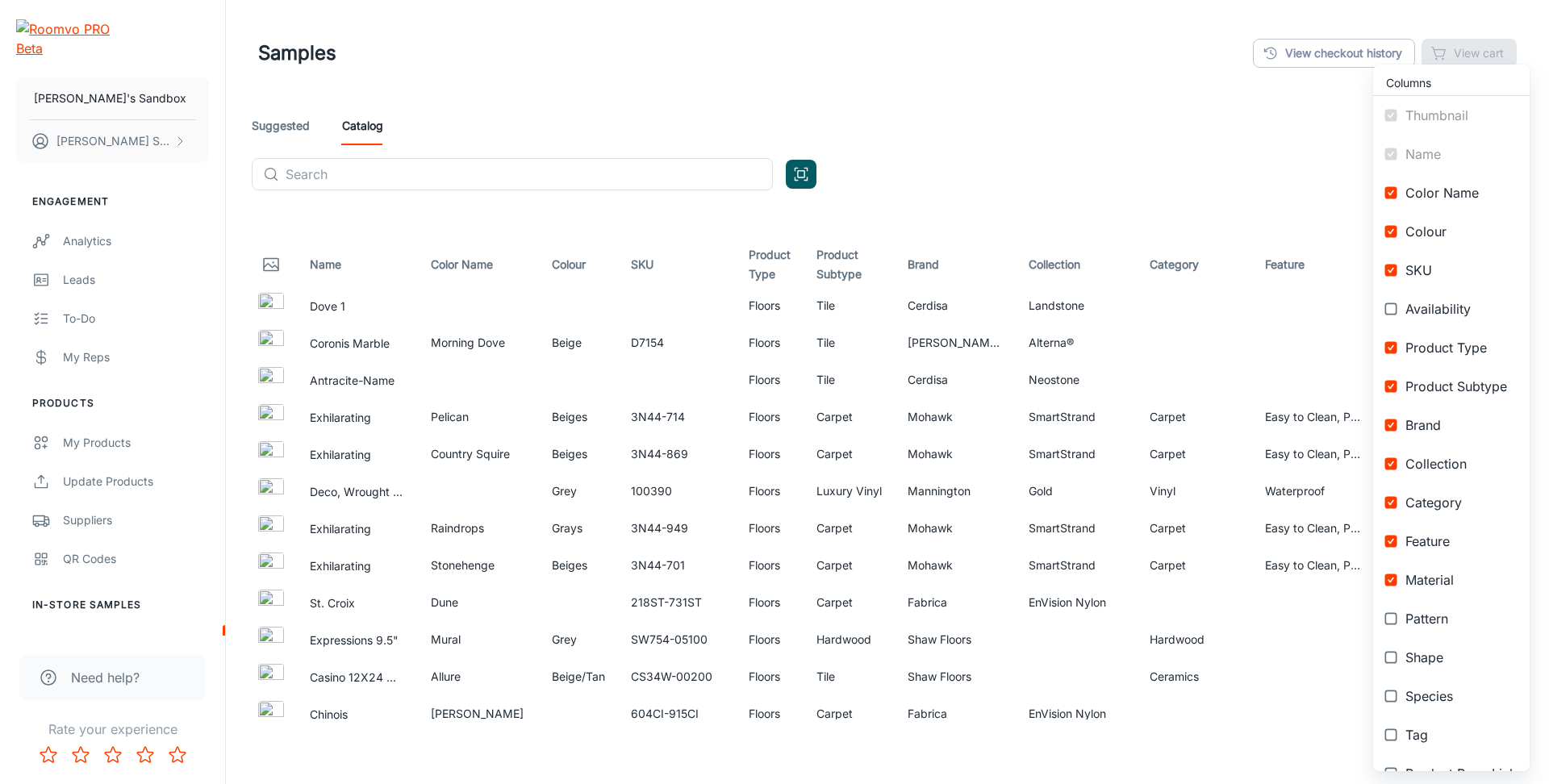
click at [1453, 432] on span "Brand" at bounding box center [1461, 424] width 111 height 19
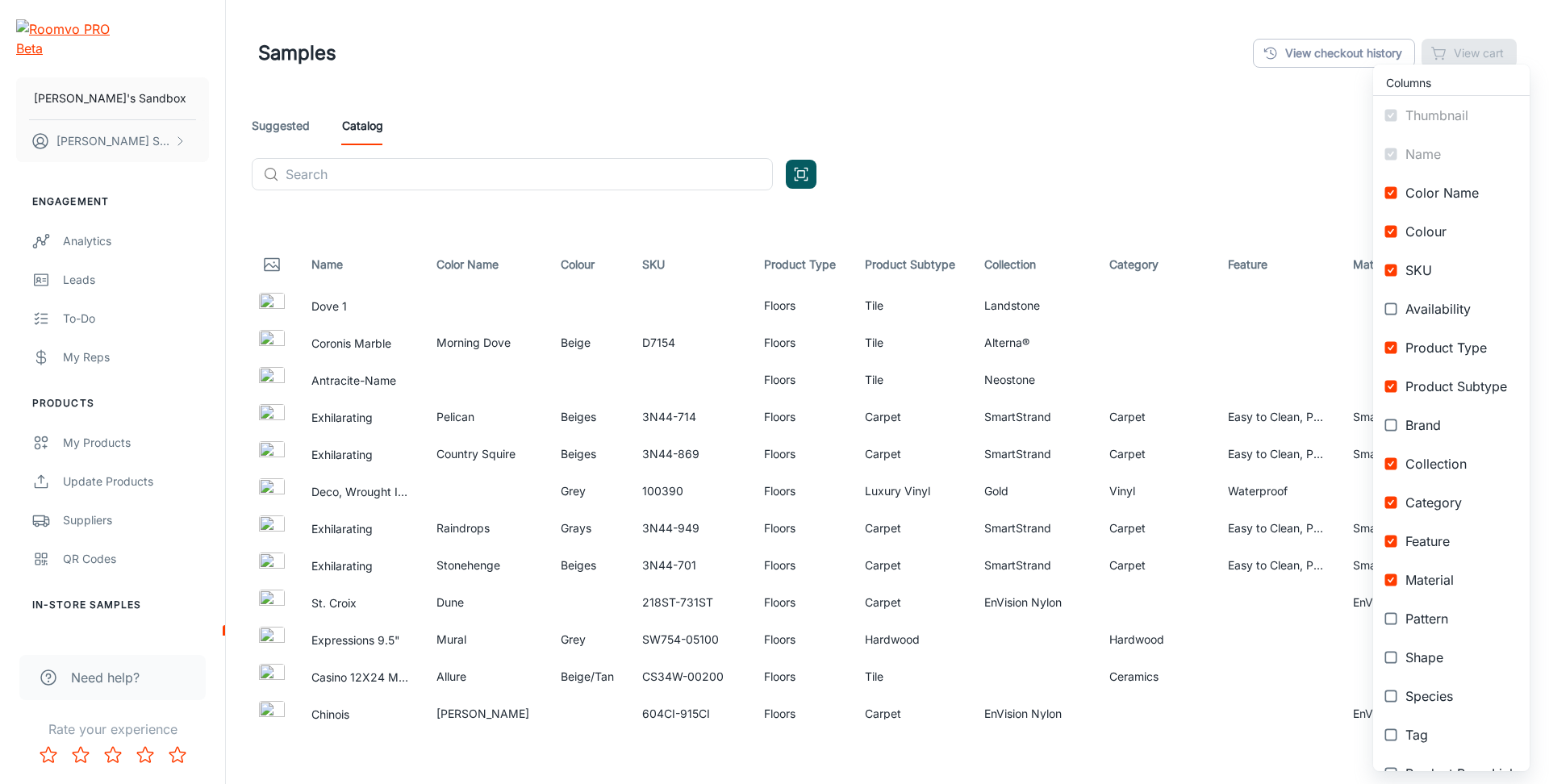
click at [1453, 432] on span "Brand" at bounding box center [1461, 424] width 111 height 19
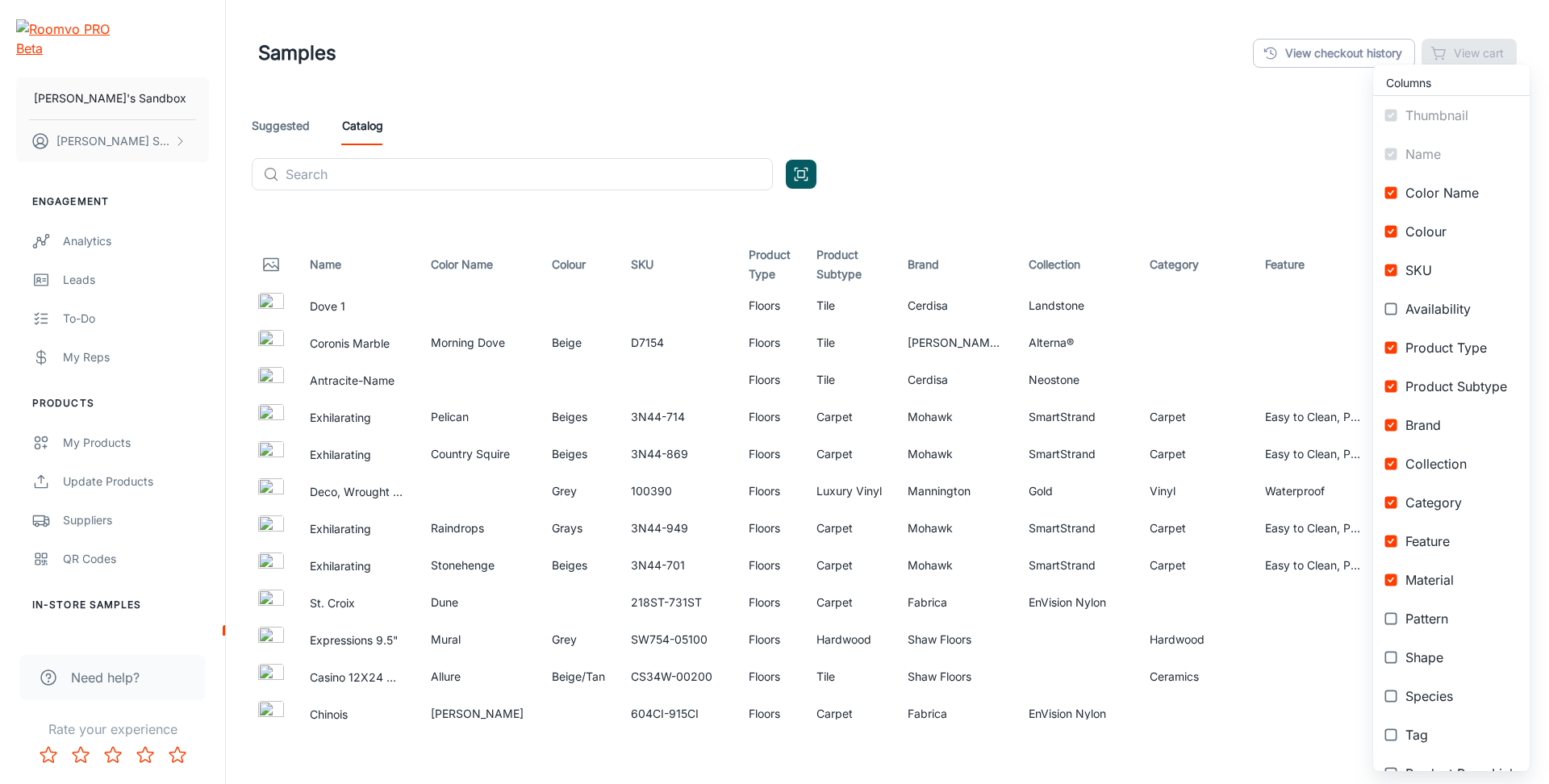
click at [1453, 432] on span "Brand" at bounding box center [1461, 424] width 111 height 19
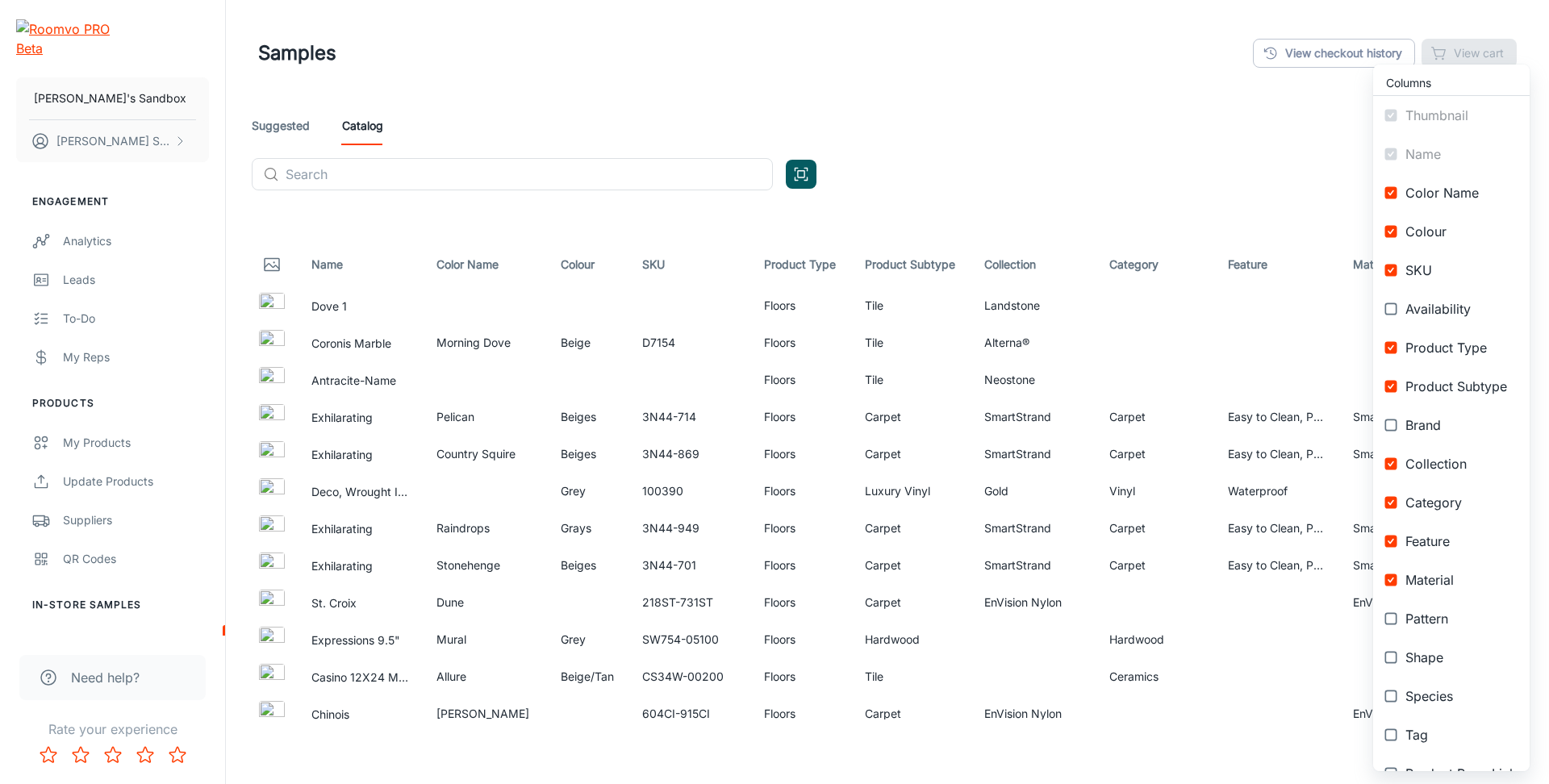
click at [1441, 427] on span "Brand" at bounding box center [1461, 424] width 111 height 19
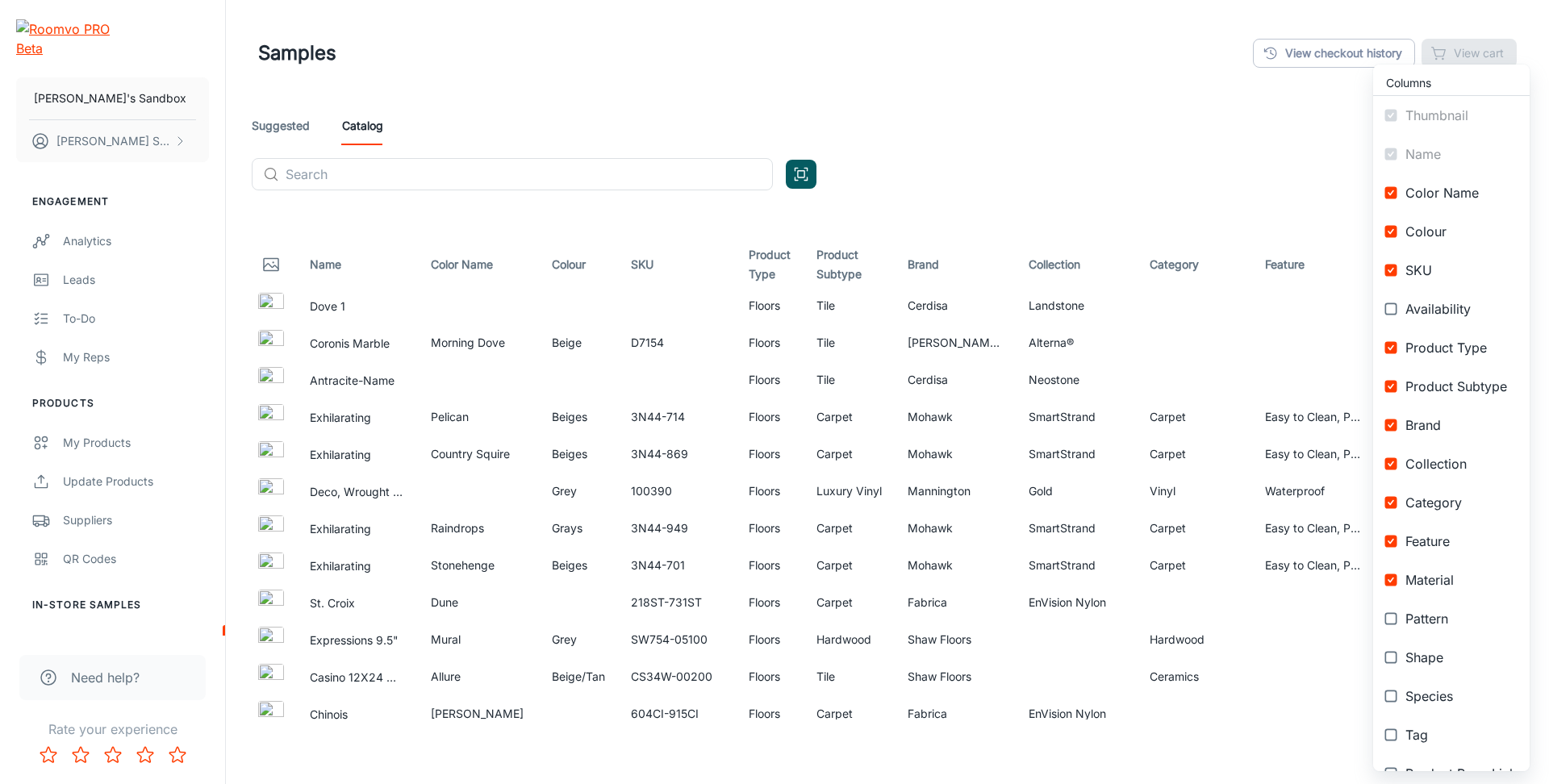
click at [1441, 427] on span "Brand" at bounding box center [1461, 424] width 111 height 19
click at [1441, 425] on span "Brand" at bounding box center [1461, 424] width 111 height 19
click at [1392, 424] on input "checkbox" at bounding box center [1390, 424] width 29 height 29
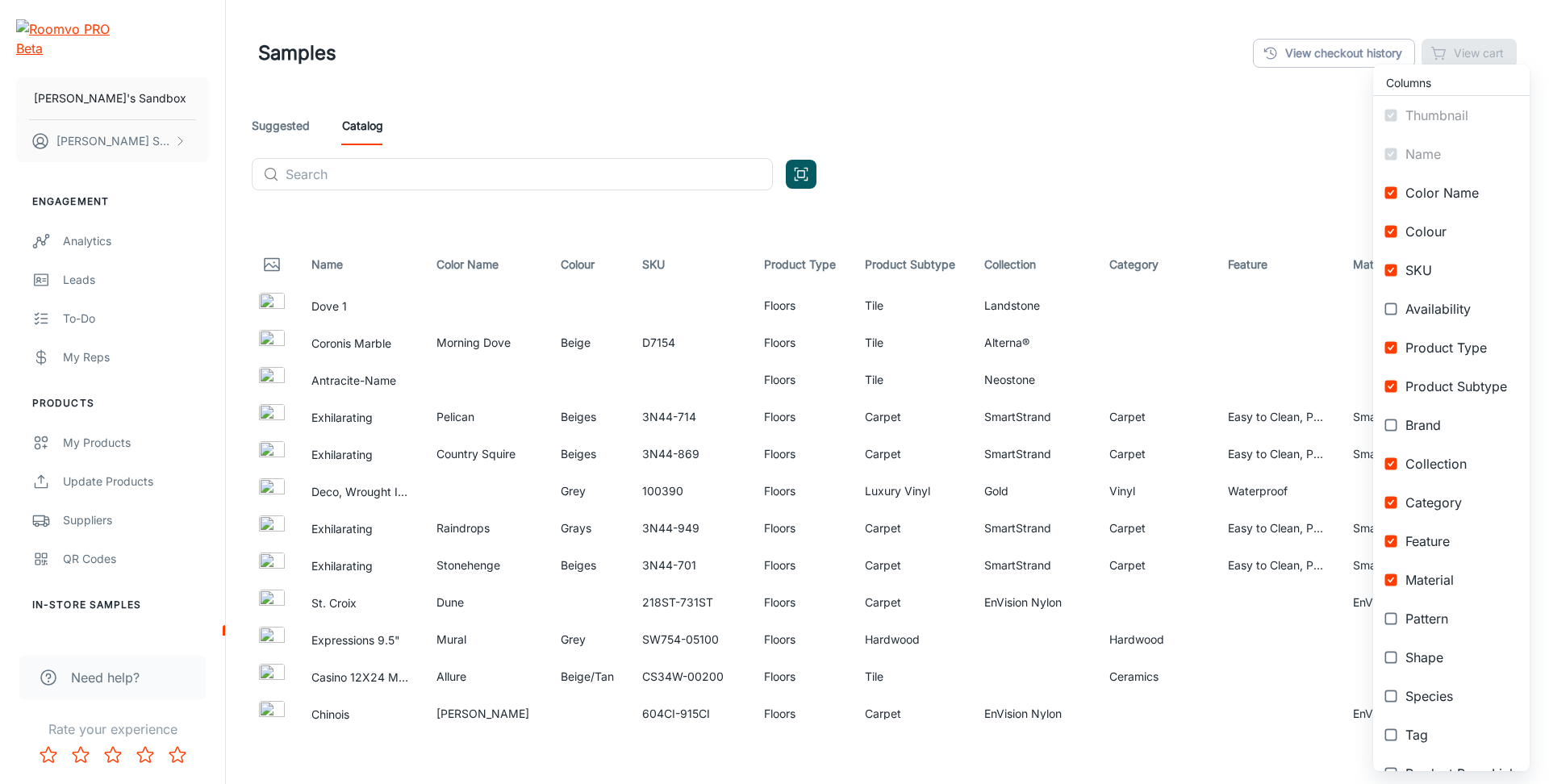
click at [1392, 424] on input "checkbox" at bounding box center [1390, 424] width 29 height 29
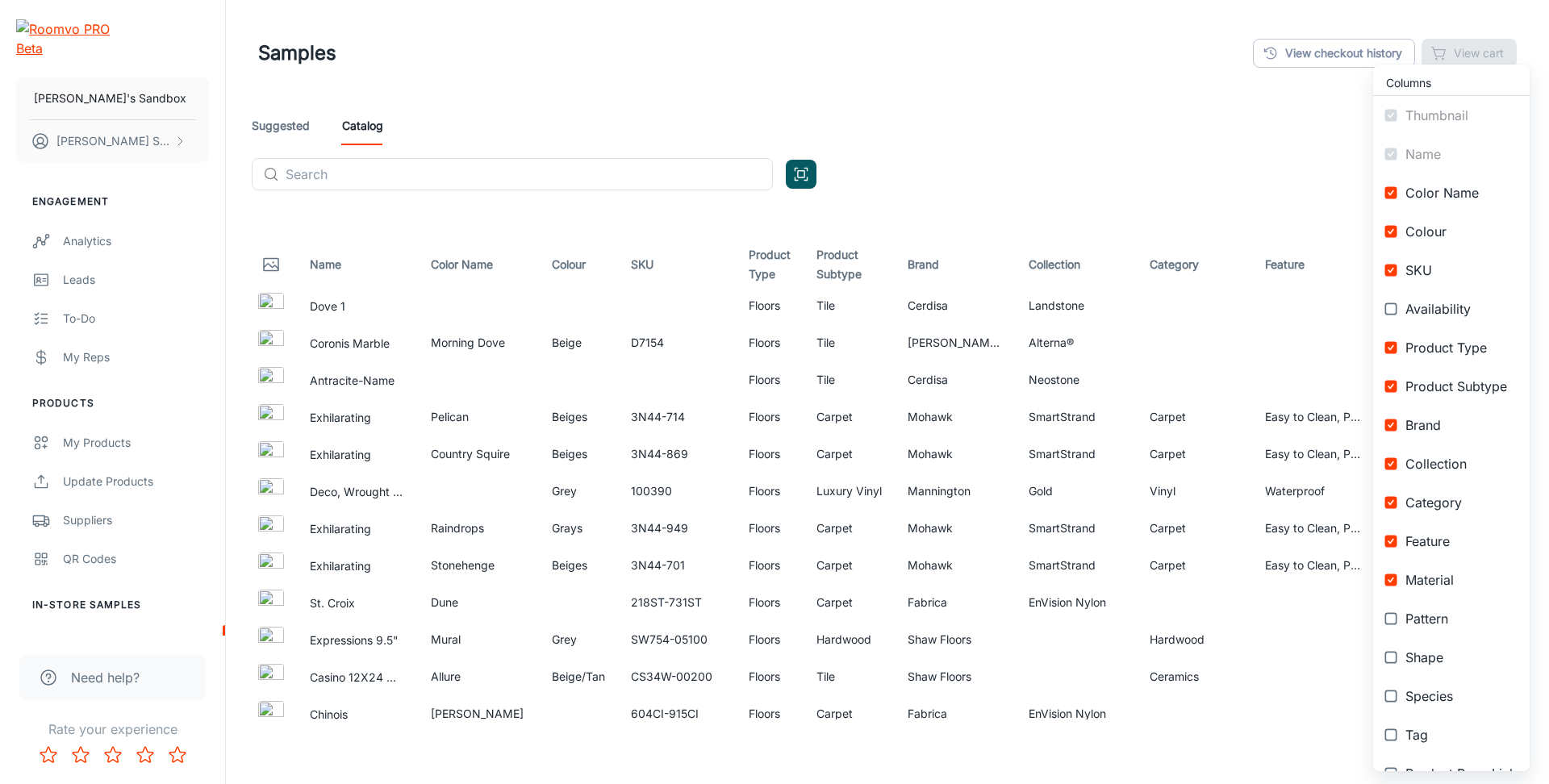
click at [1392, 424] on input "checkbox" at bounding box center [1390, 424] width 29 height 29
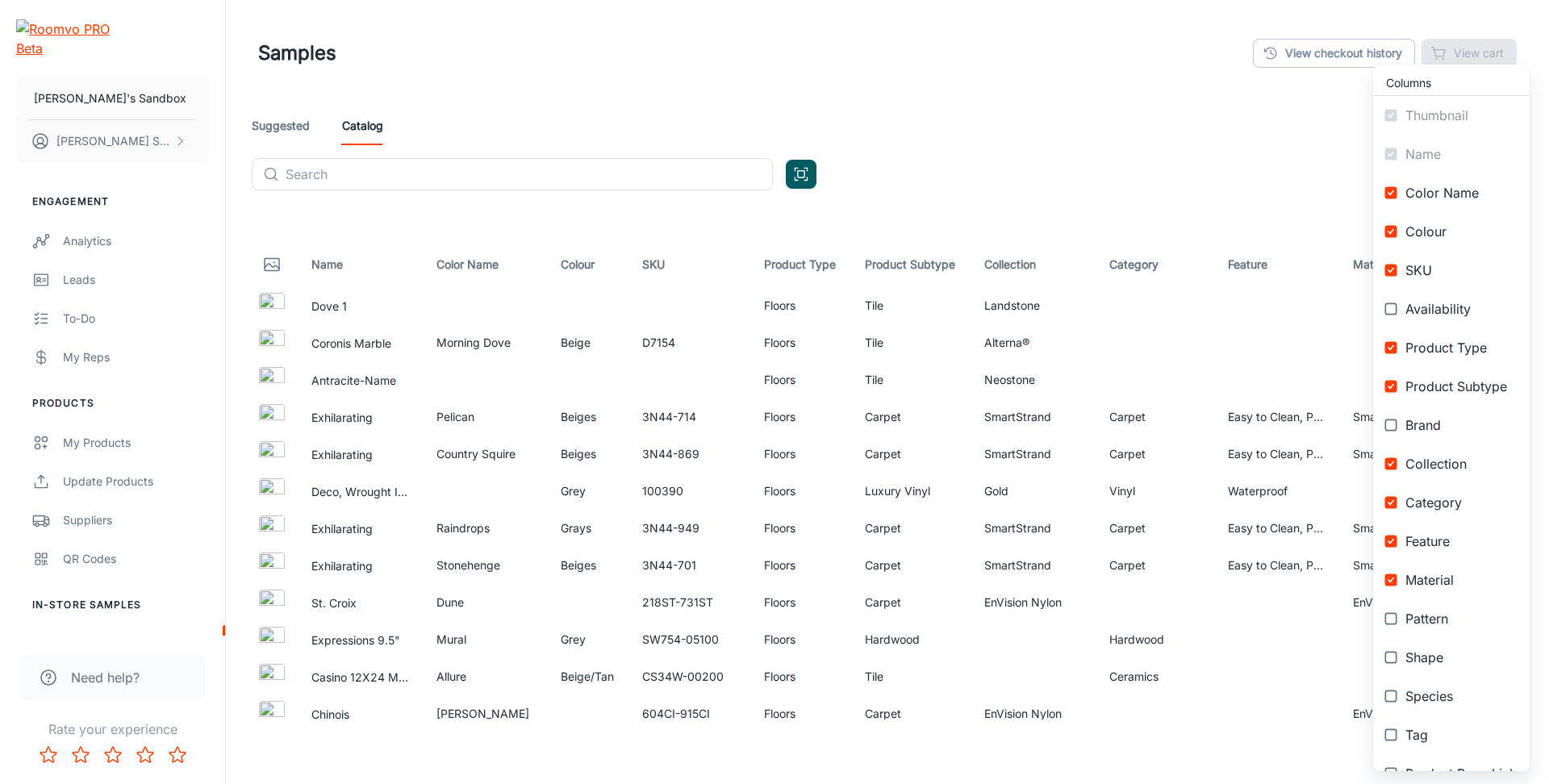
click at [1392, 424] on input "checkbox" at bounding box center [1390, 424] width 29 height 29
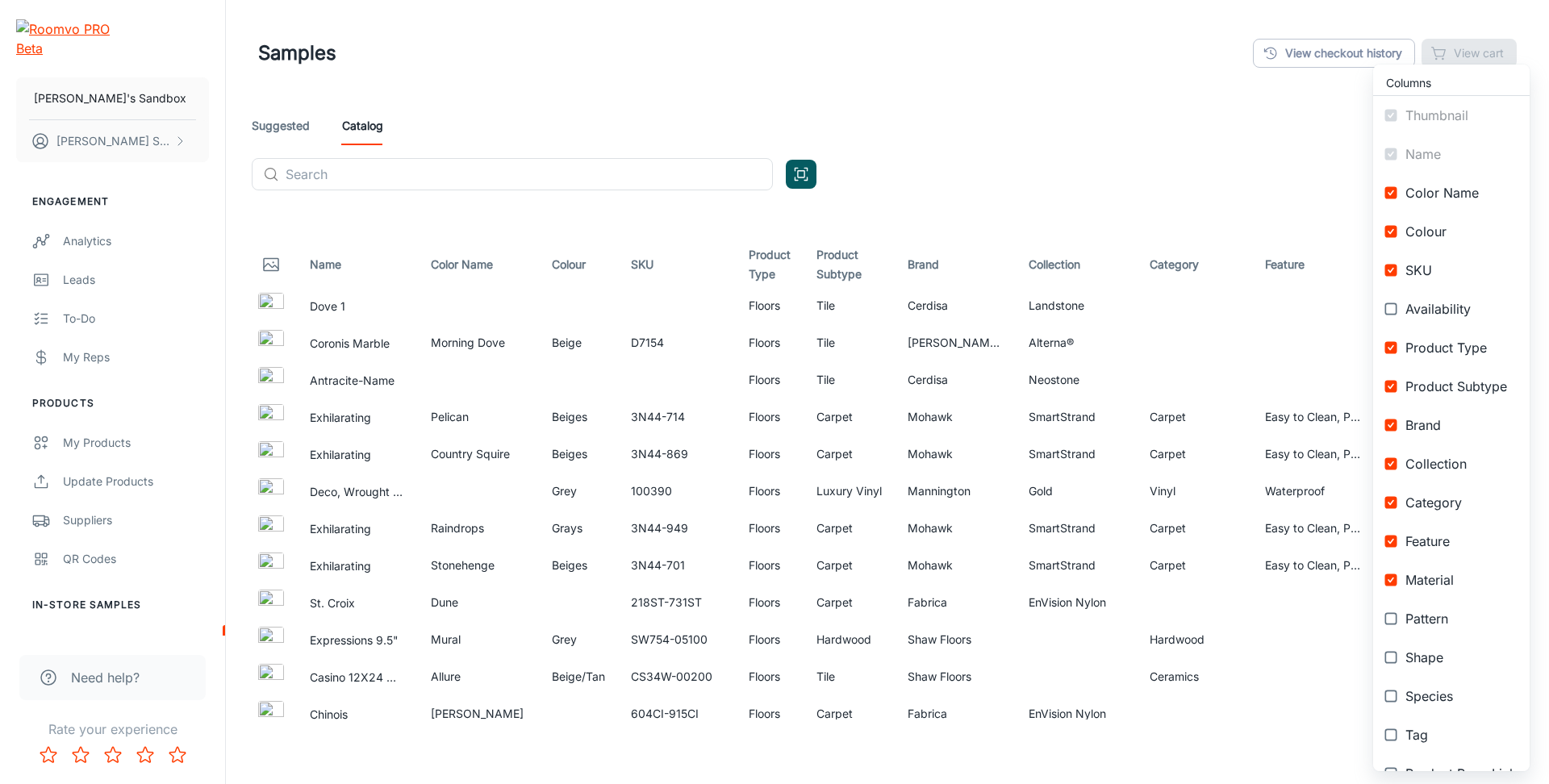
click at [1392, 424] on input "checkbox" at bounding box center [1390, 424] width 29 height 29
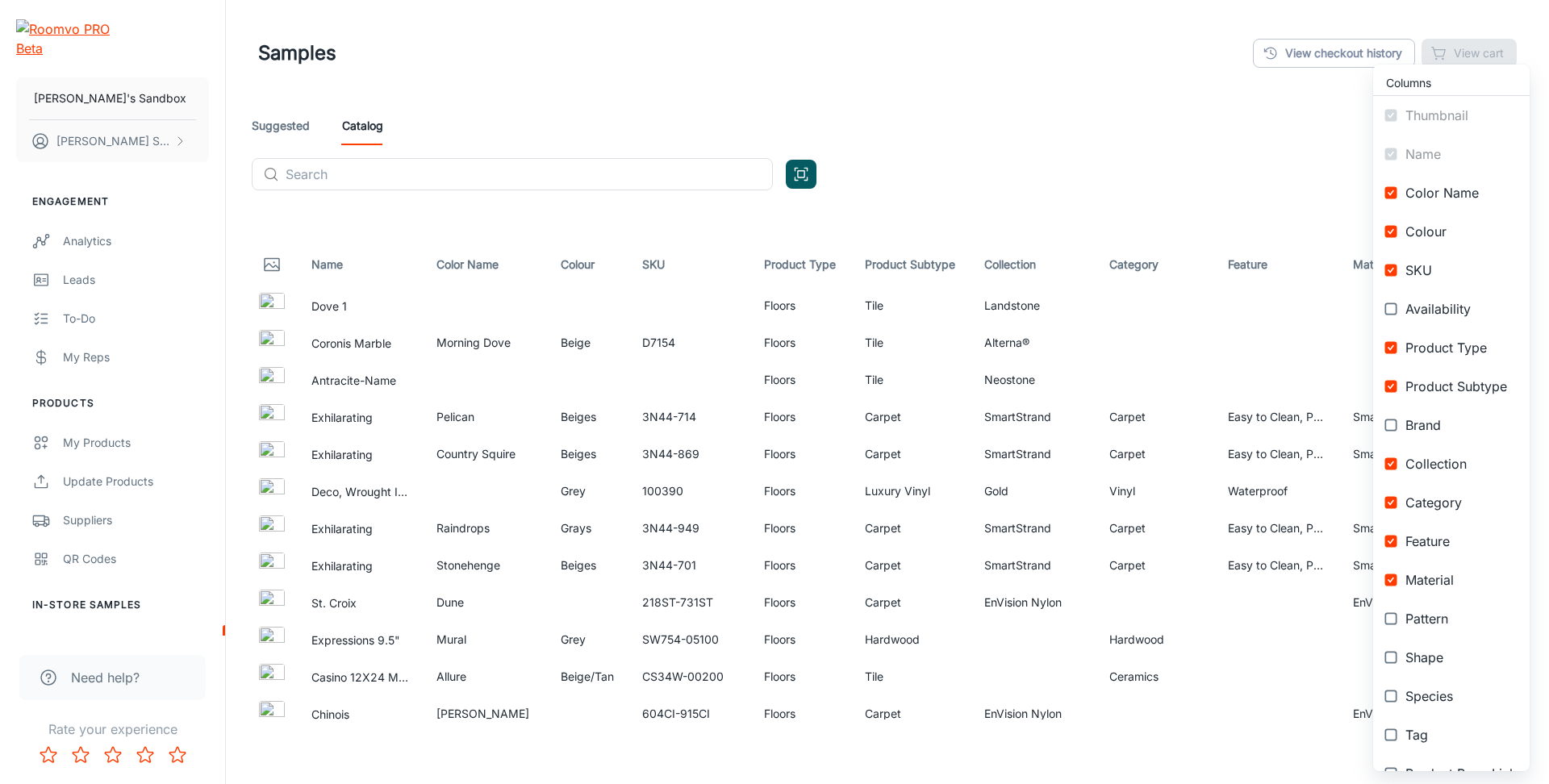
click at [1392, 424] on input "checkbox" at bounding box center [1390, 424] width 29 height 29
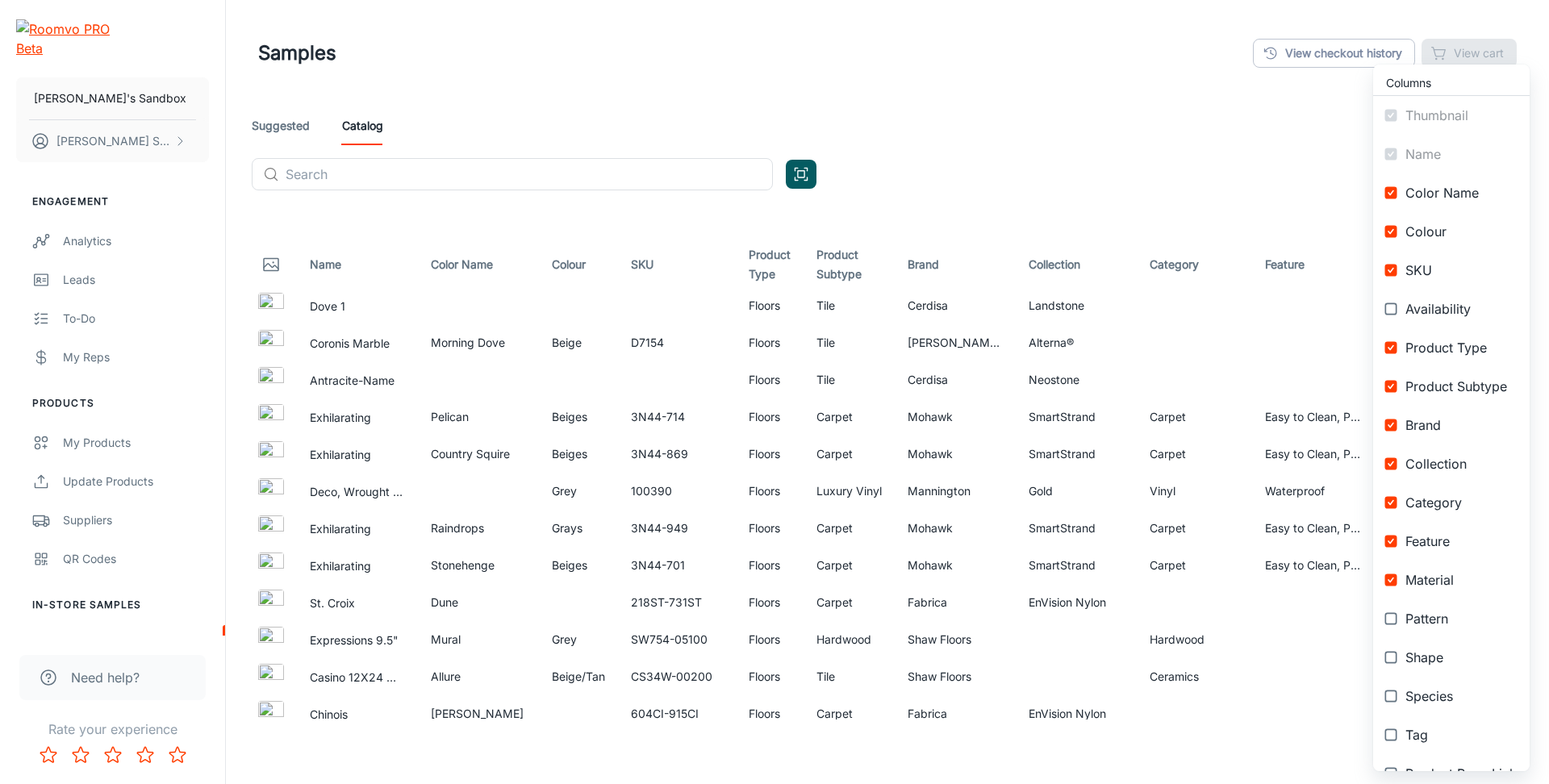
click at [1392, 424] on input "checkbox" at bounding box center [1390, 424] width 29 height 29
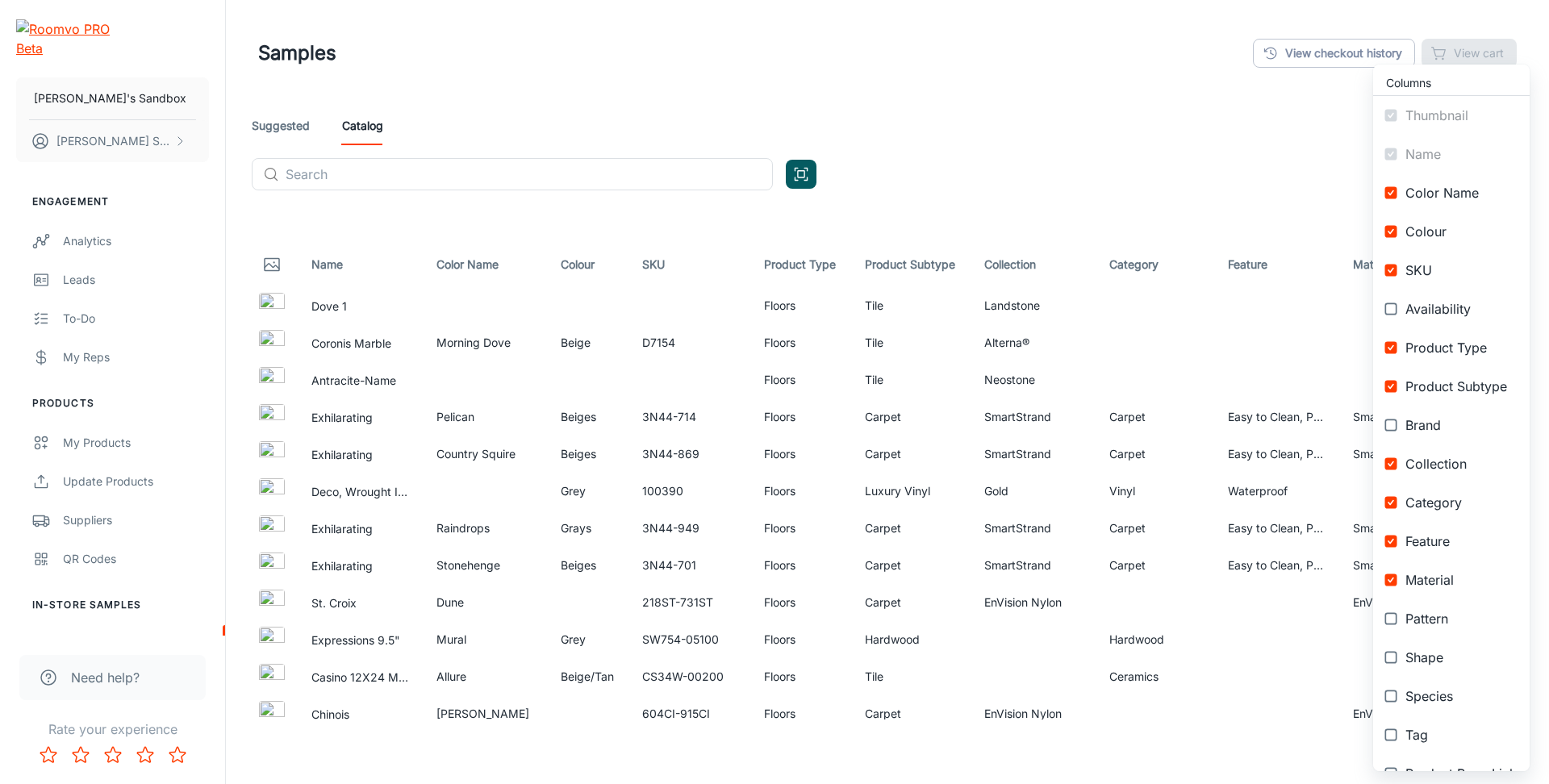
click at [1392, 424] on input "checkbox" at bounding box center [1390, 424] width 29 height 29
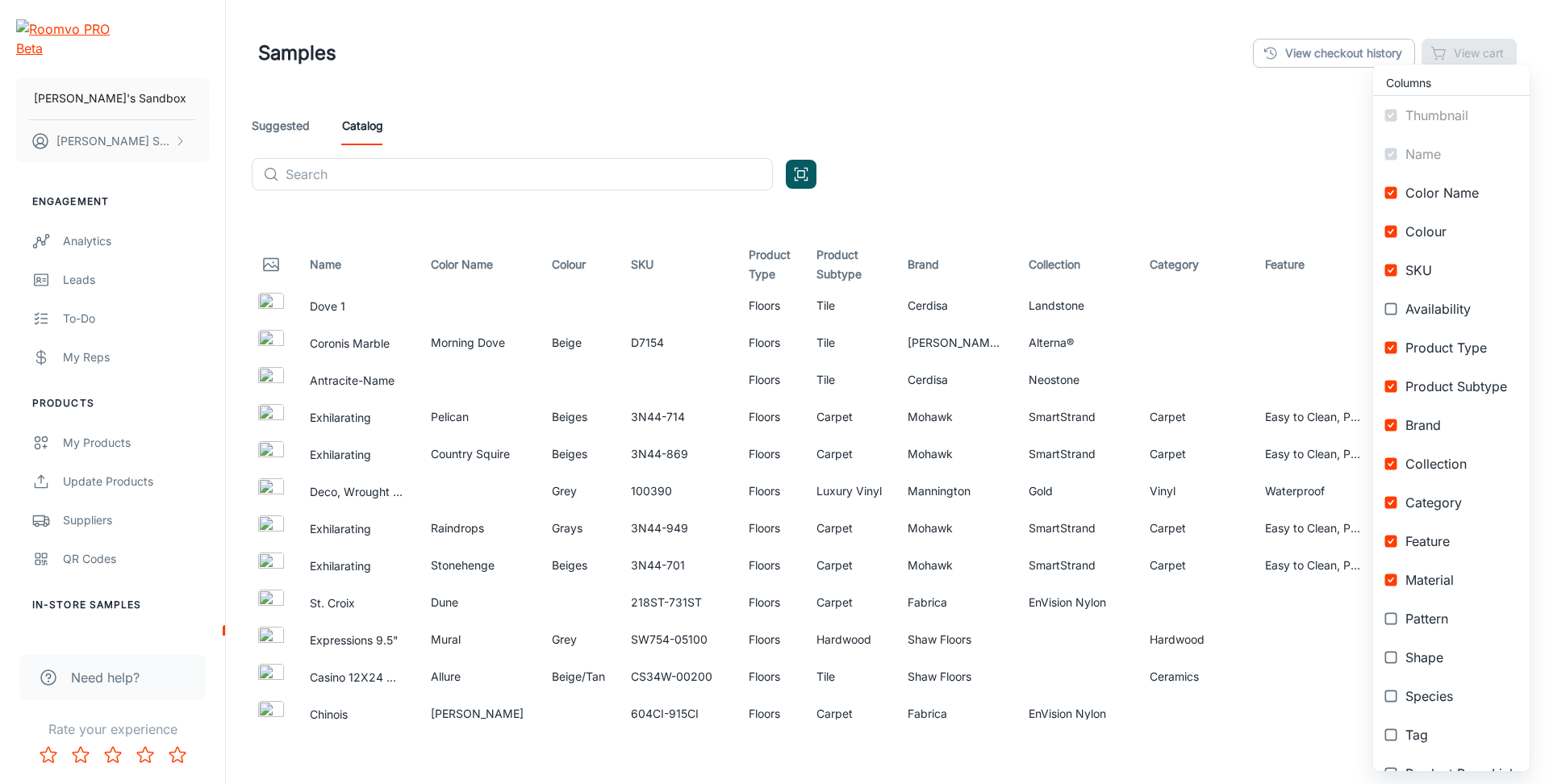
click at [1392, 424] on input "checkbox" at bounding box center [1390, 424] width 29 height 29
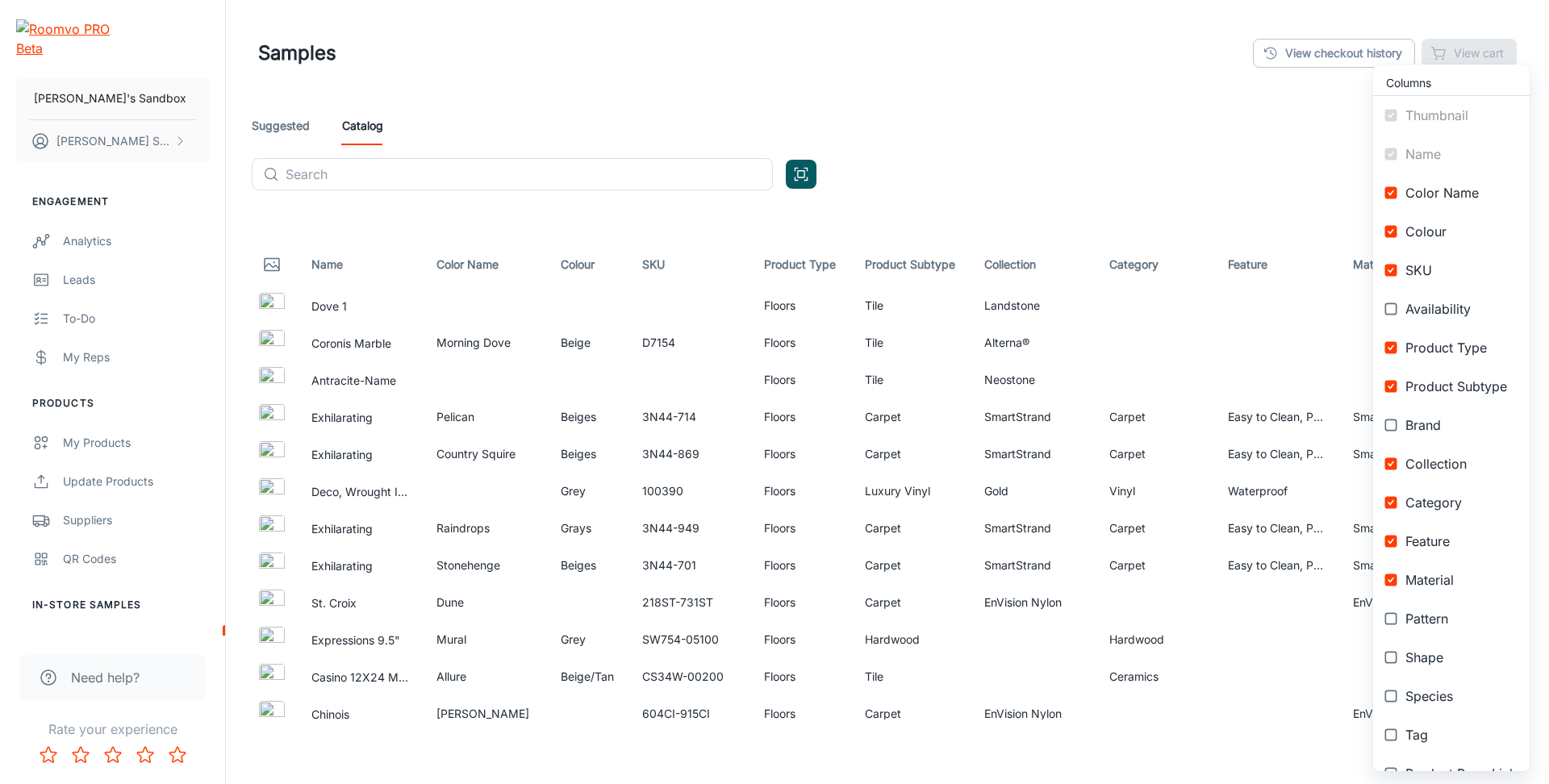
click at [1392, 424] on input "checkbox" at bounding box center [1390, 424] width 29 height 29
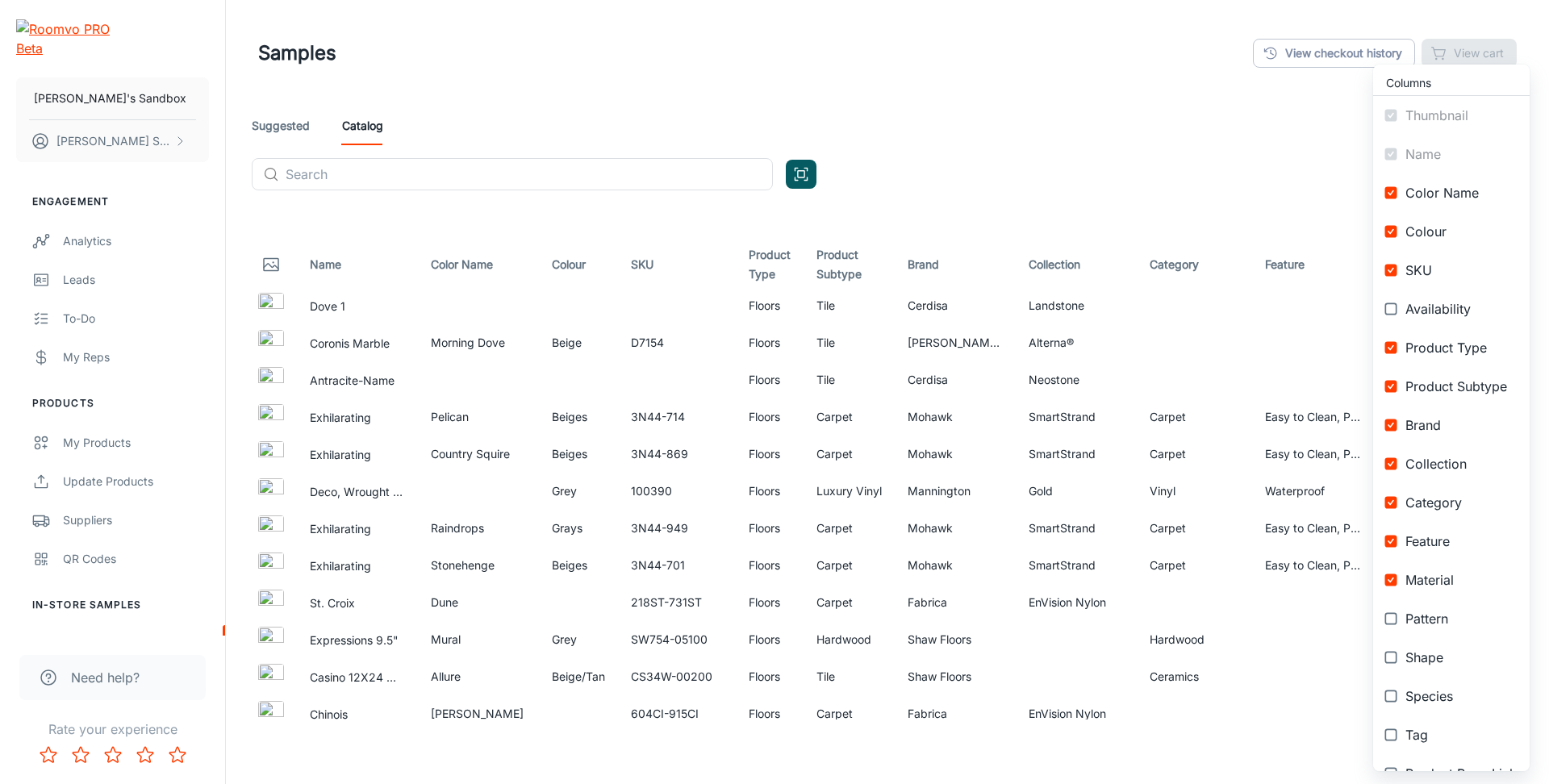
click at [1392, 424] on input "checkbox" at bounding box center [1390, 424] width 29 height 29
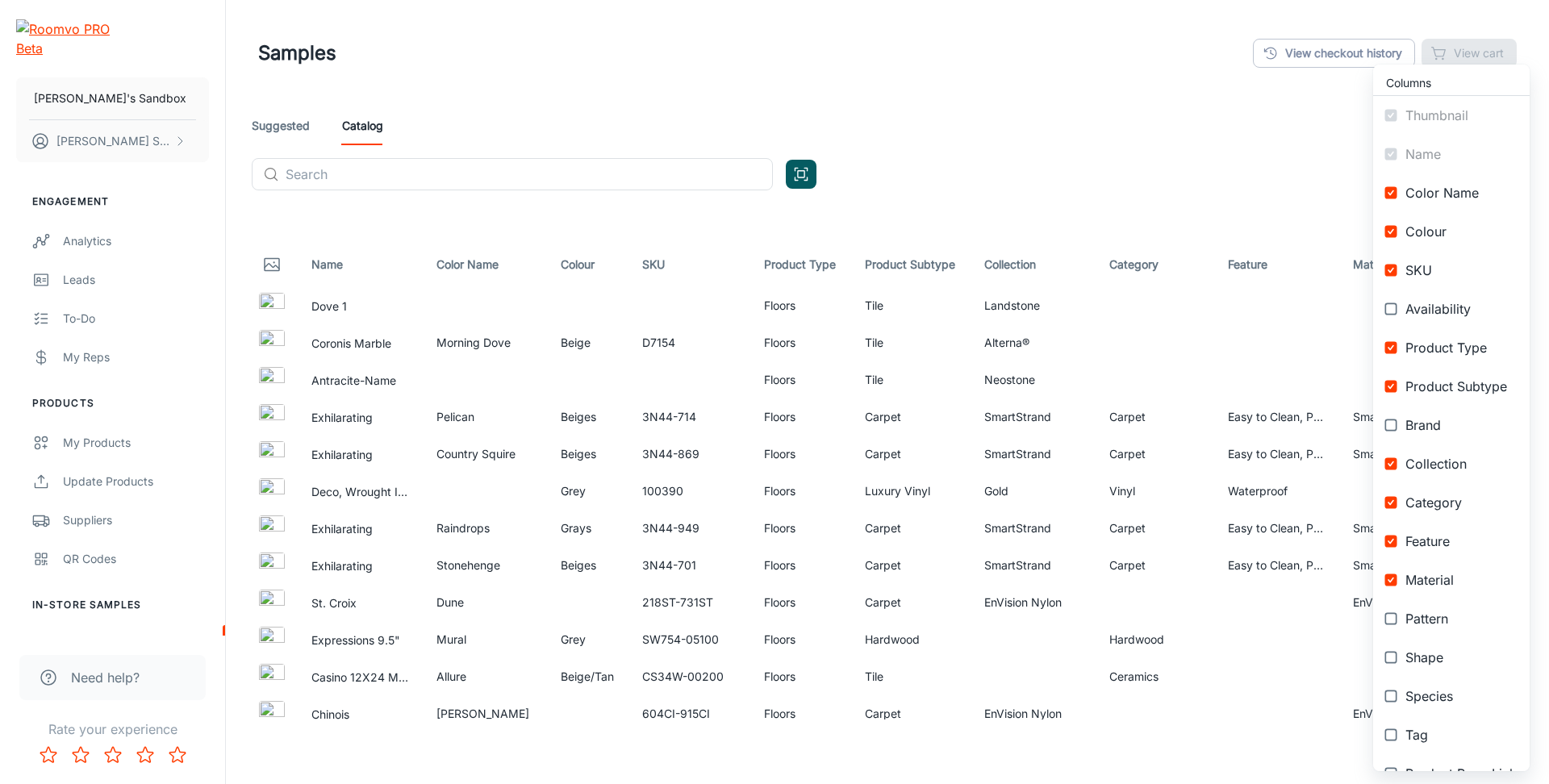
click at [1392, 424] on input "checkbox" at bounding box center [1390, 424] width 29 height 29
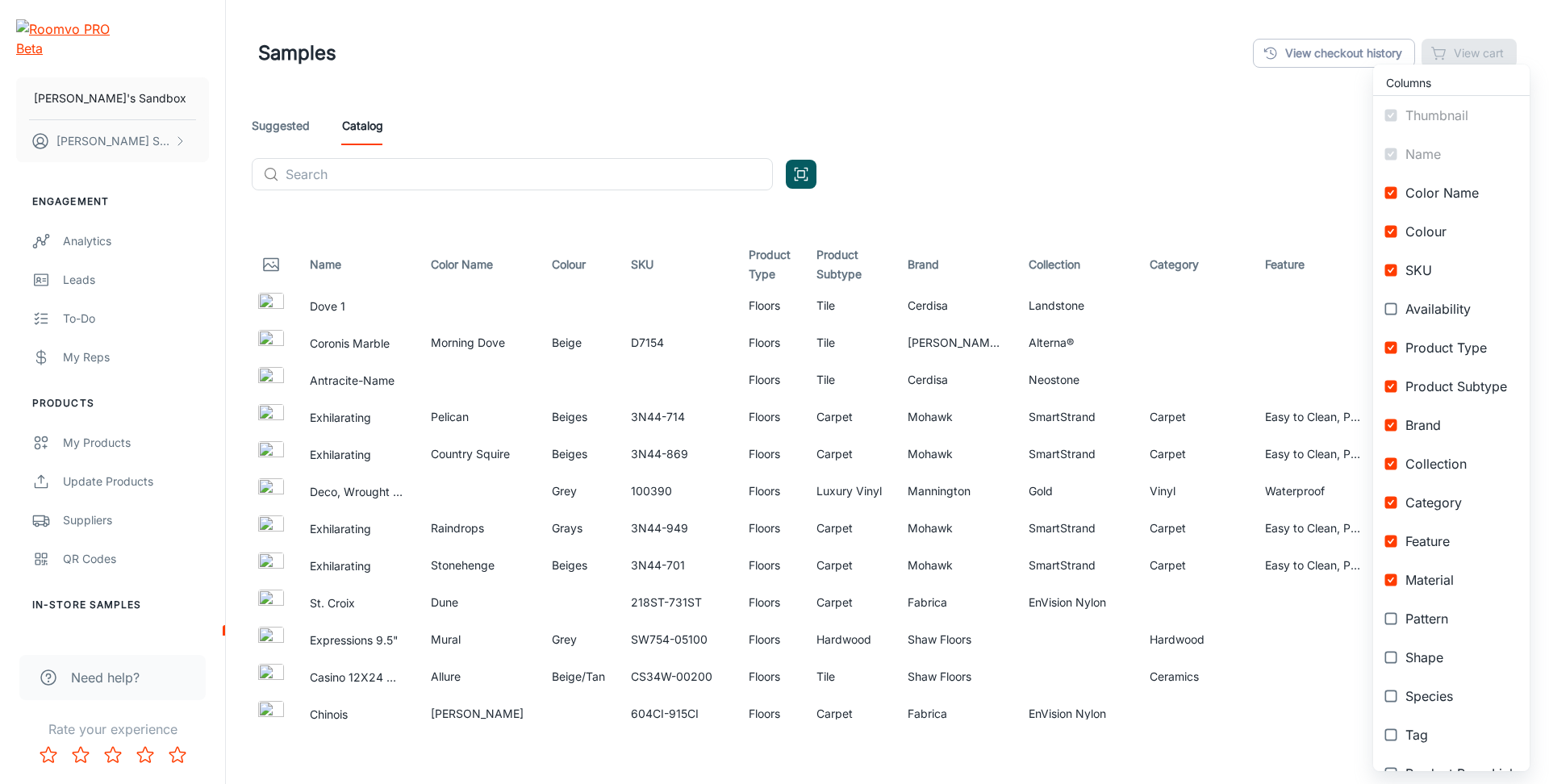
click at [1392, 424] on input "checkbox" at bounding box center [1390, 424] width 29 height 29
checkbox input "false"
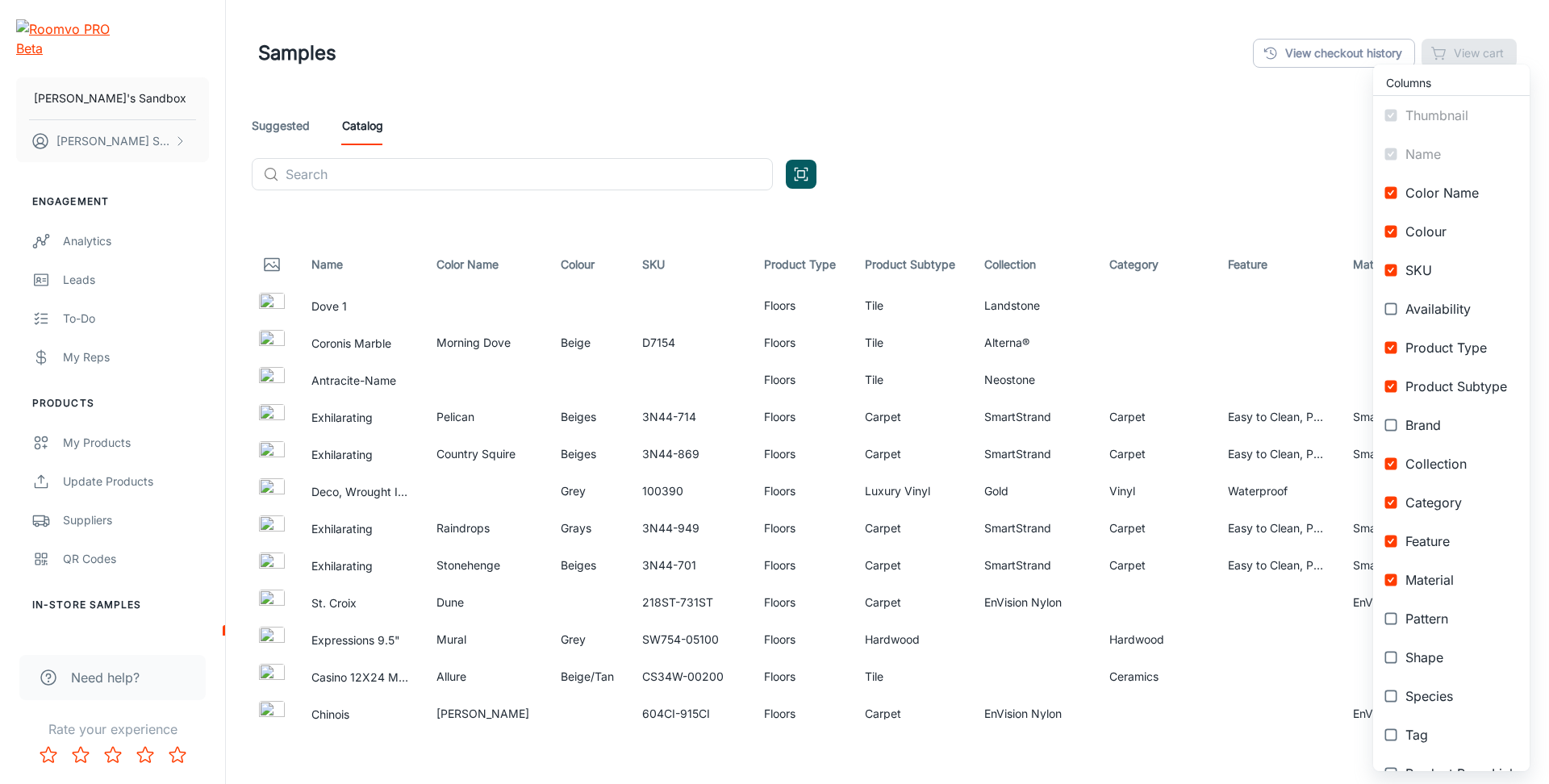
click at [282, 127] on div at bounding box center [774, 392] width 1549 height 784
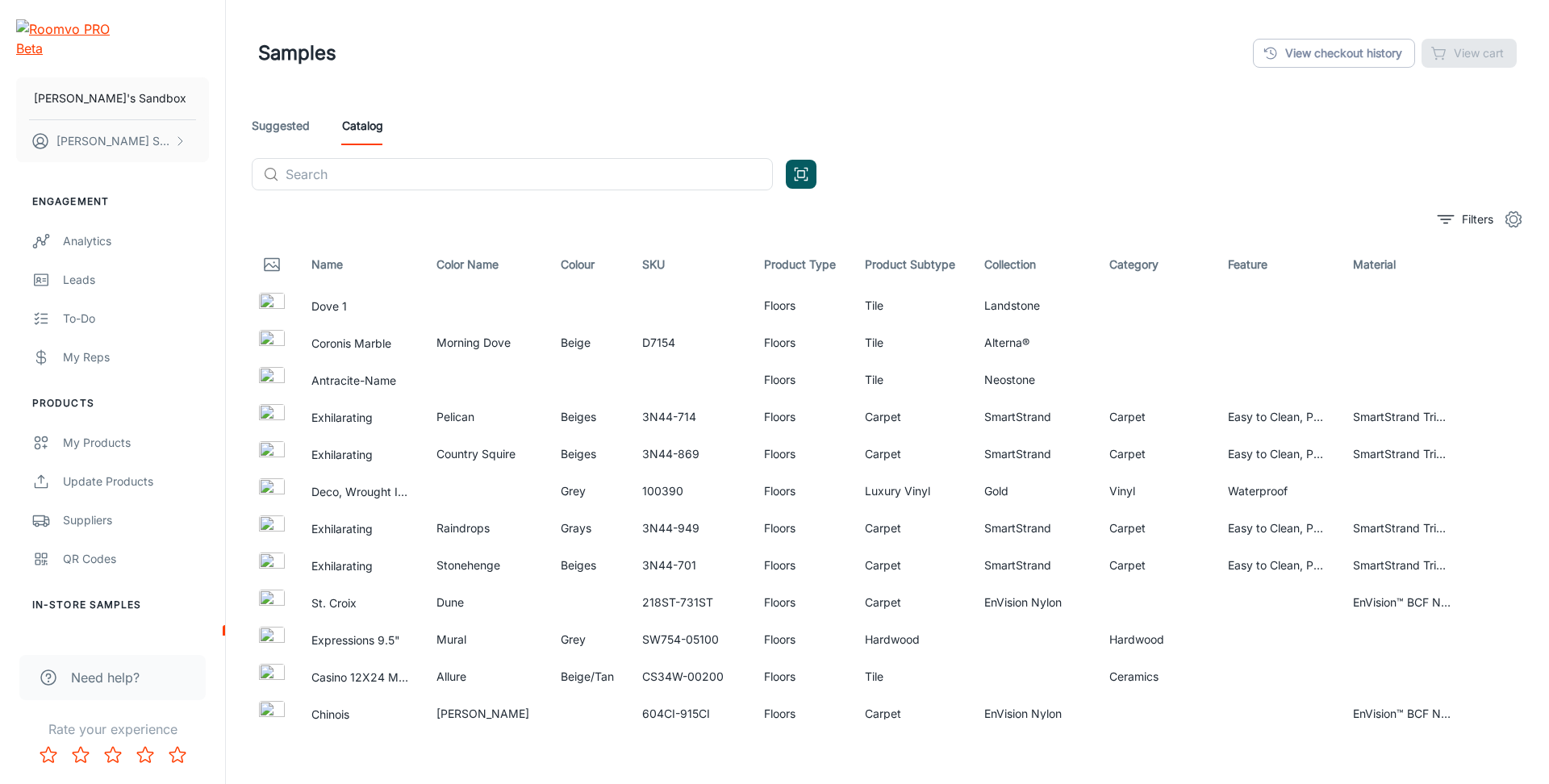
click at [285, 121] on div "Columns Thumbnail Name Color Name Colour SKU Availability Product Type Product …" at bounding box center [774, 392] width 1549 height 784
click at [285, 121] on link "Suggested" at bounding box center [281, 126] width 58 height 39
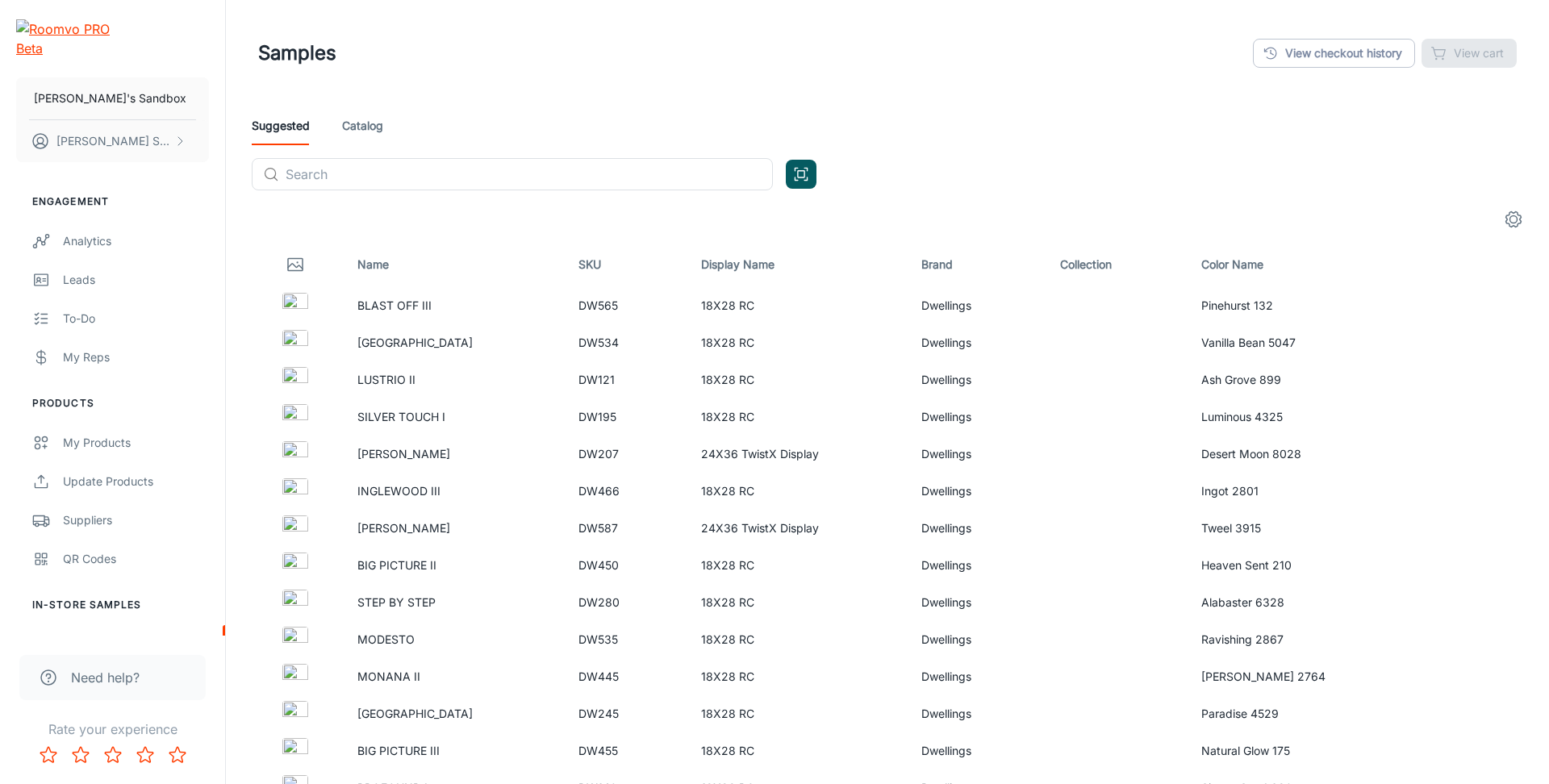
click at [1510, 213] on icon "settings" at bounding box center [1514, 220] width 16 height 16
click at [1505, 220] on icon "settings" at bounding box center [1514, 219] width 19 height 19
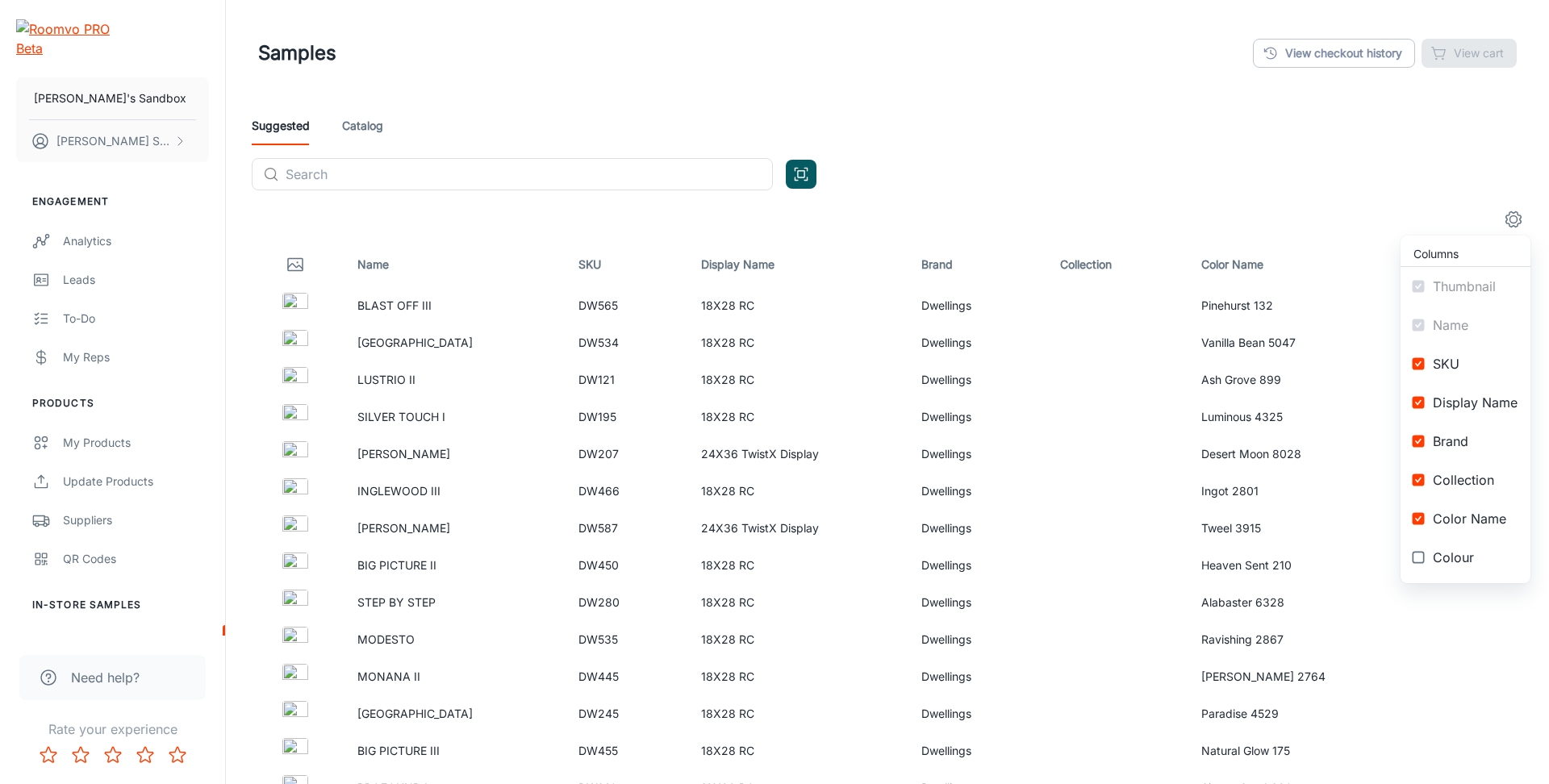
click at [1273, 159] on div at bounding box center [774, 392] width 1549 height 784
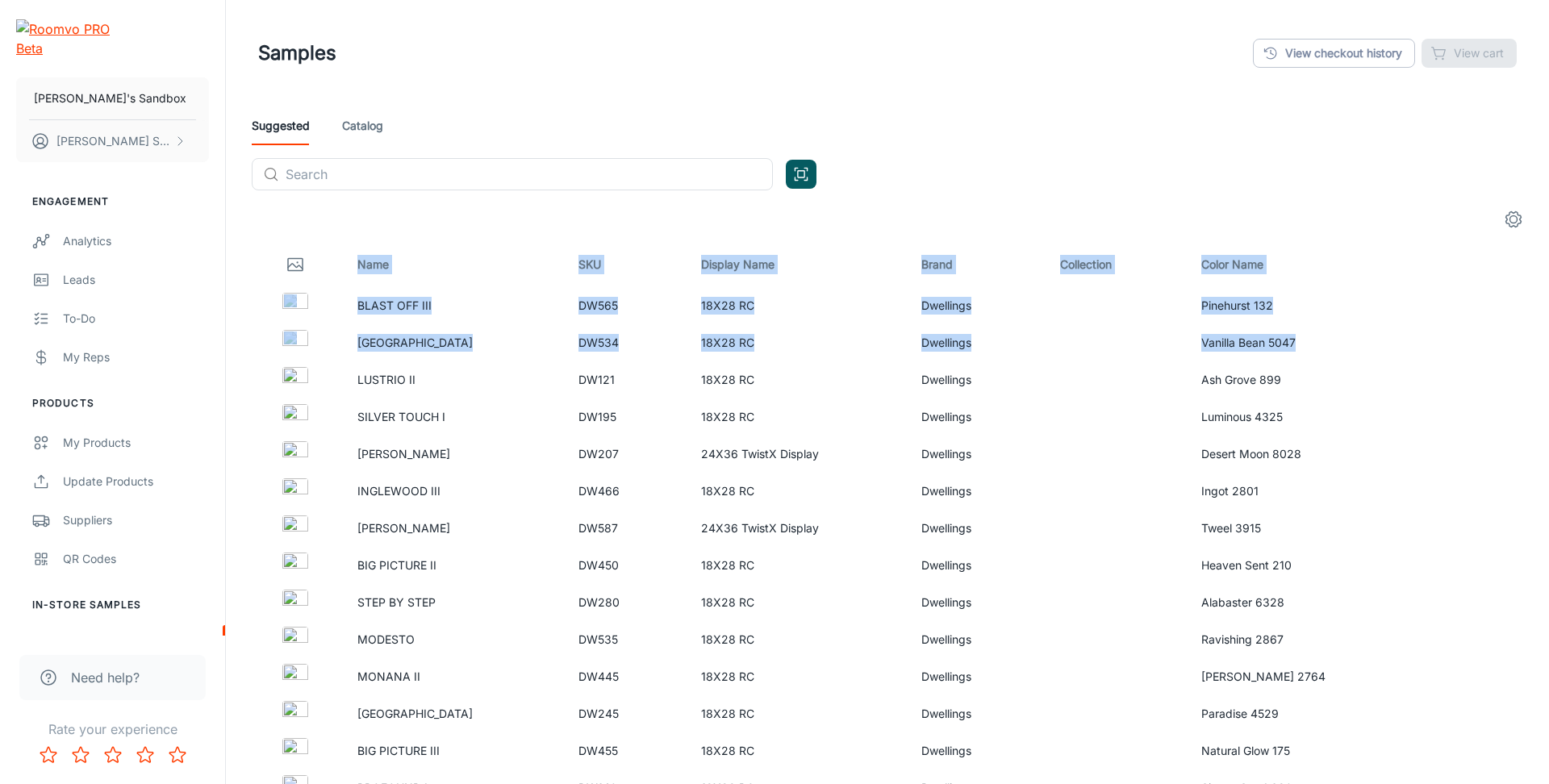
drag, startPoint x: 1410, startPoint y: 334, endPoint x: 1364, endPoint y: 193, distance: 148.3
click at [354, 114] on link "Catalog" at bounding box center [362, 126] width 41 height 39
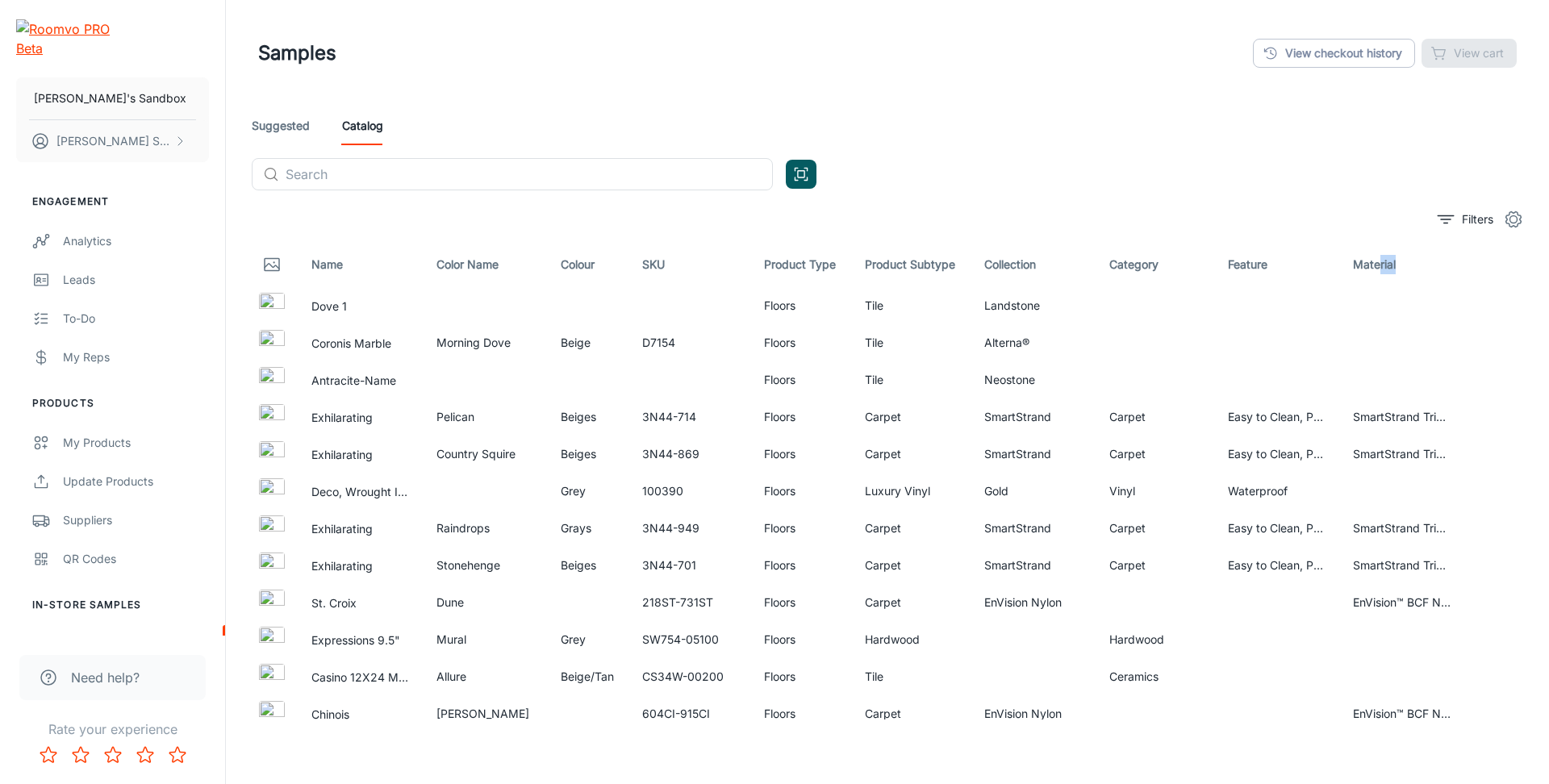
drag, startPoint x: 1441, startPoint y: 264, endPoint x: 1092, endPoint y: 183, distance: 358.3
click at [1299, 245] on tr "Name Color Name Colour SKU Product Type Product Subtype Collection Category Fea…" at bounding box center [888, 264] width 1298 height 45
click at [291, 125] on link "Suggested" at bounding box center [281, 126] width 58 height 39
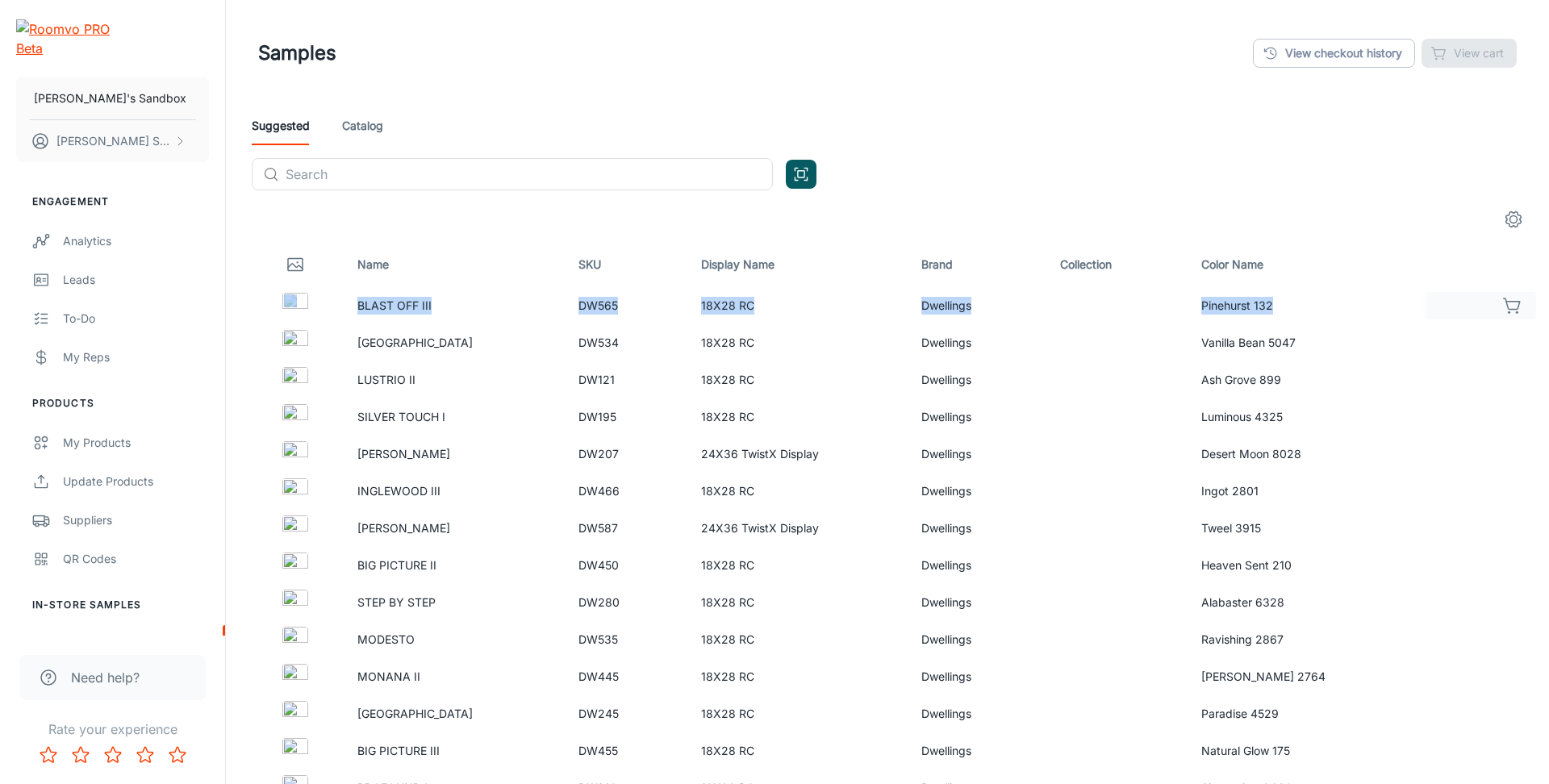
drag, startPoint x: 1494, startPoint y: 261, endPoint x: 1324, endPoint y: 293, distance: 173.0
